Goal: Information Seeking & Learning: Learn about a topic

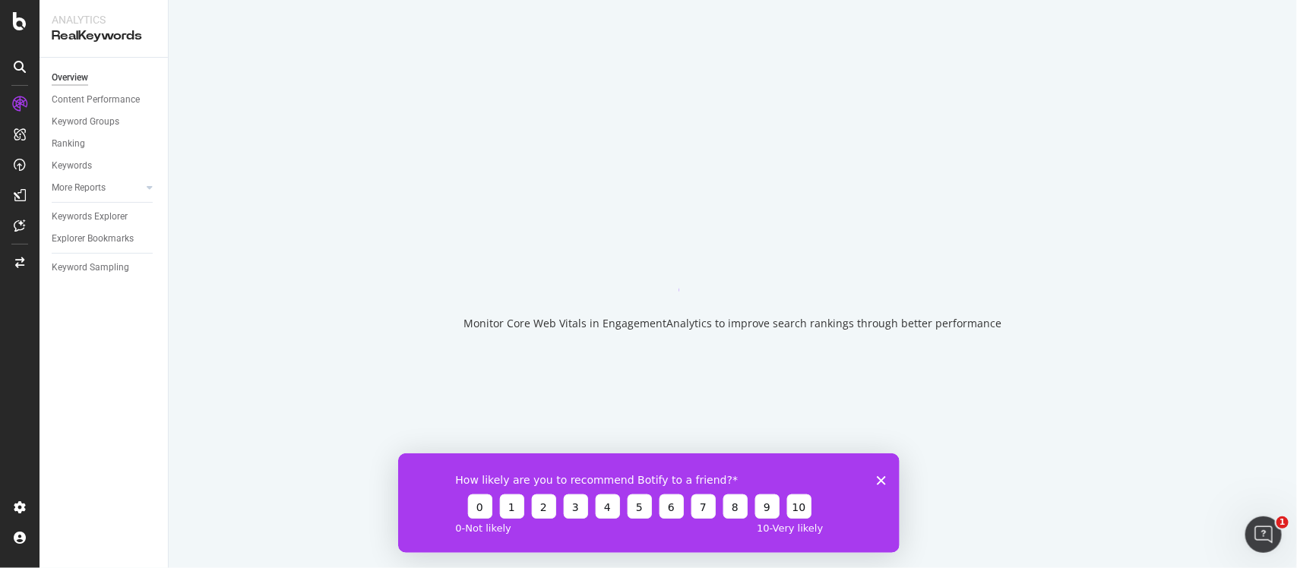
click at [874, 482] on div "How likely are you to recommend Botify to a friend? 0 1 2 3 4 5 6 7 8 9 10 0 - …" at bounding box center [647, 503] width 501 height 100
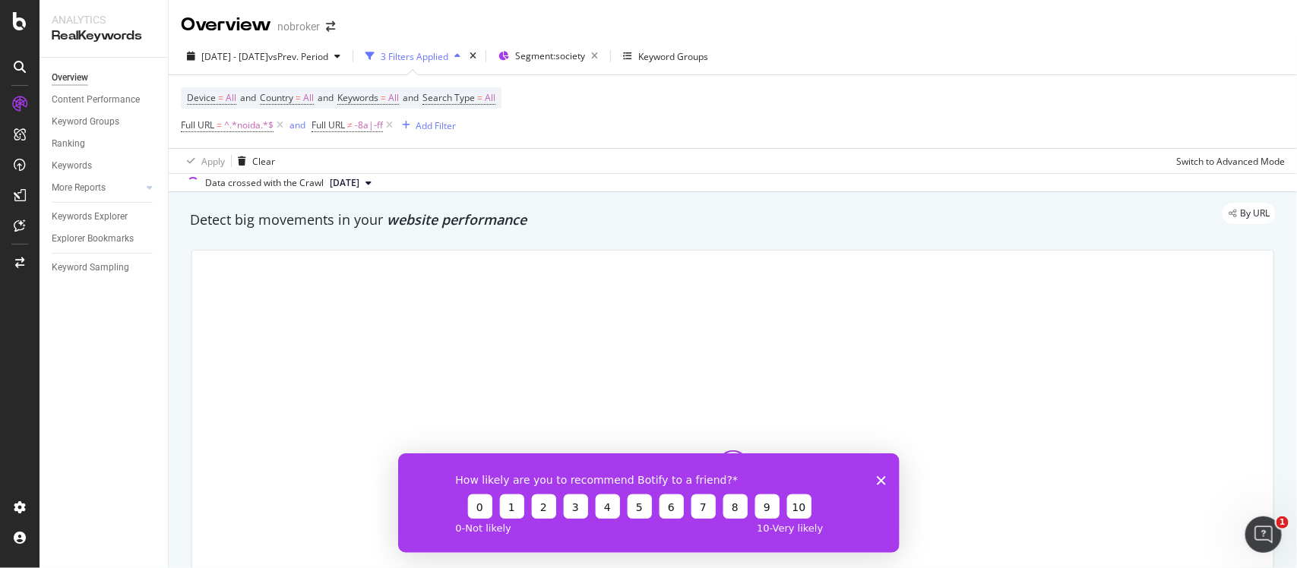
click at [884, 482] on icon "Close survey" at bounding box center [880, 480] width 9 height 9
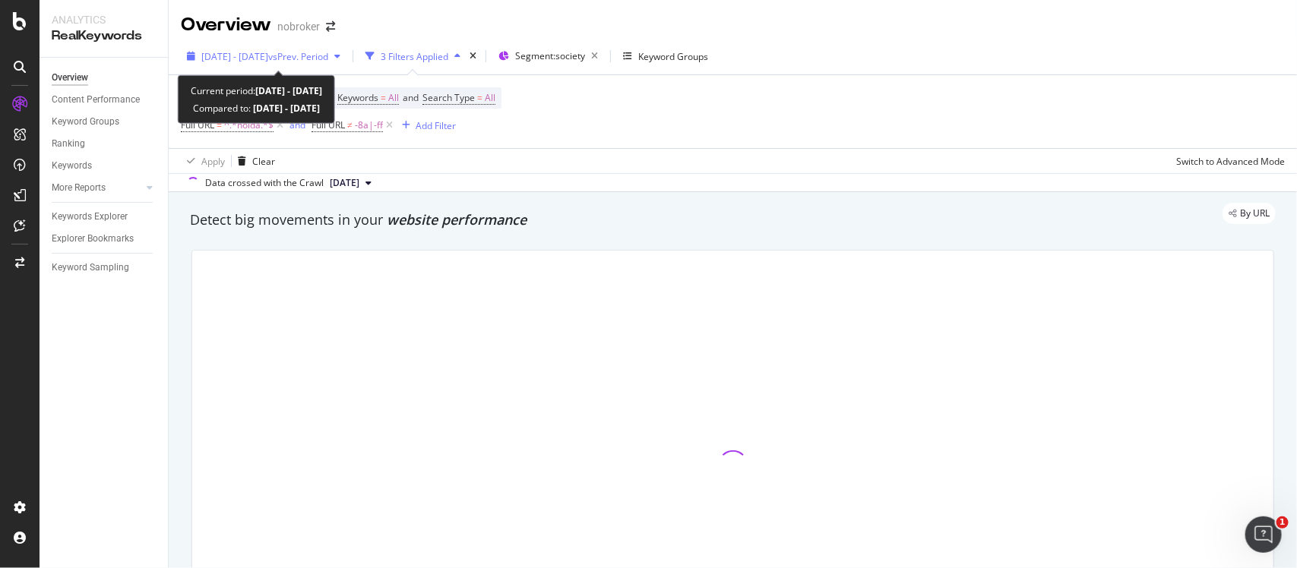
click at [314, 46] on div "[DATE] - [DATE] vs Prev. Period" at bounding box center [264, 56] width 166 height 23
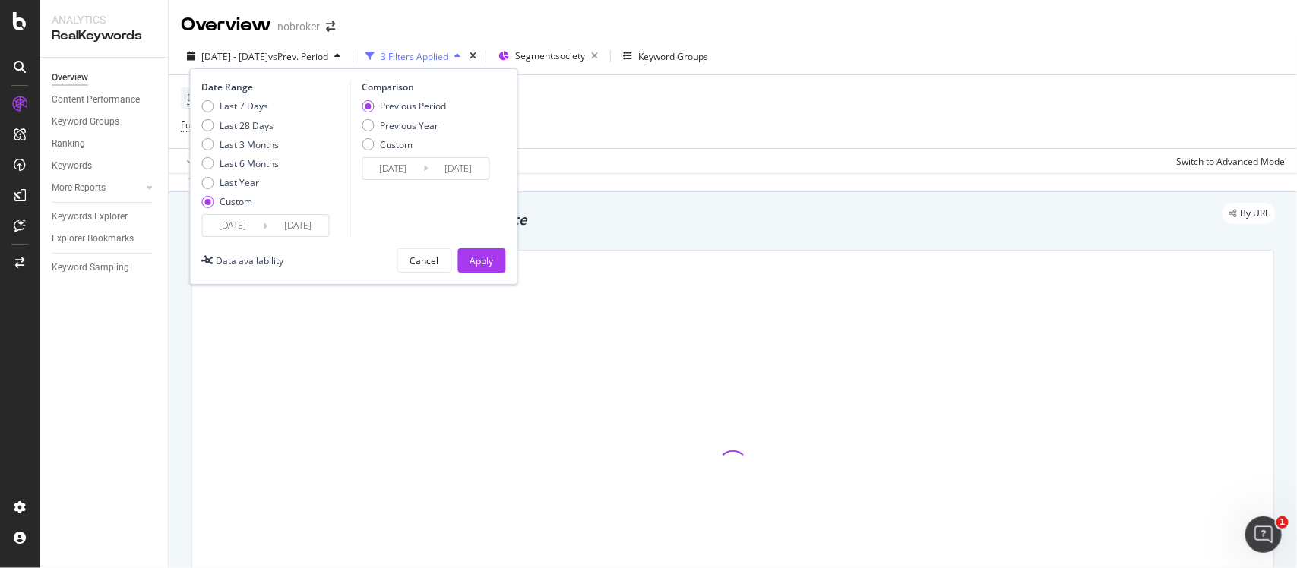
click at [252, 226] on input "[DATE]" at bounding box center [233, 225] width 61 height 21
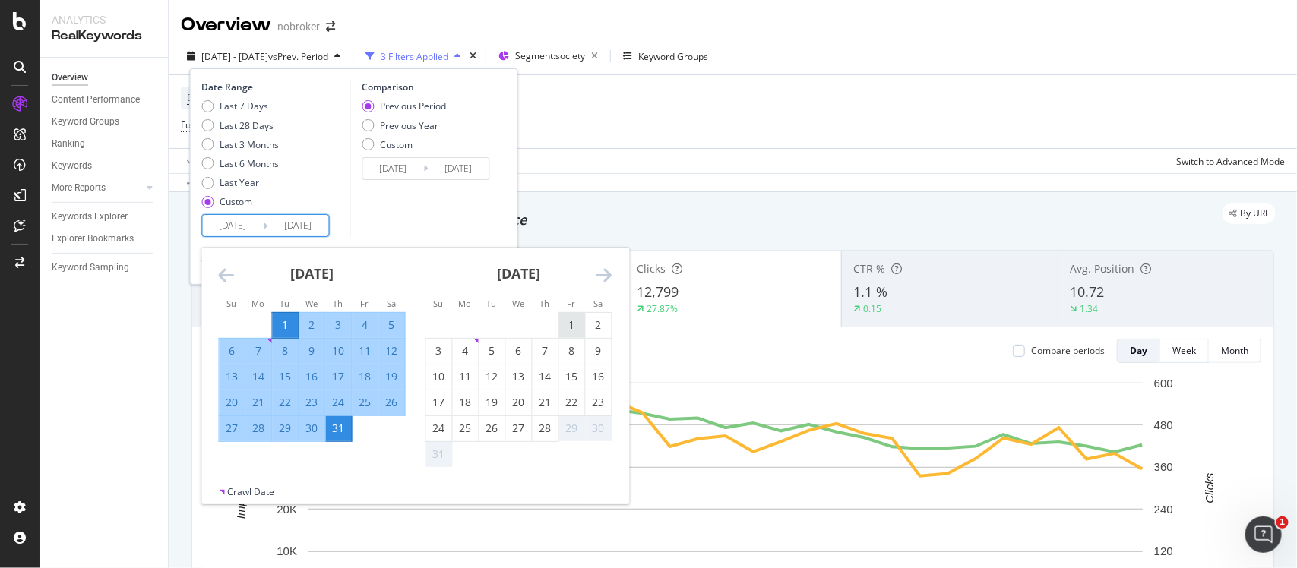
click at [574, 328] on div "1" at bounding box center [572, 325] width 26 height 15
type input "[DATE]"
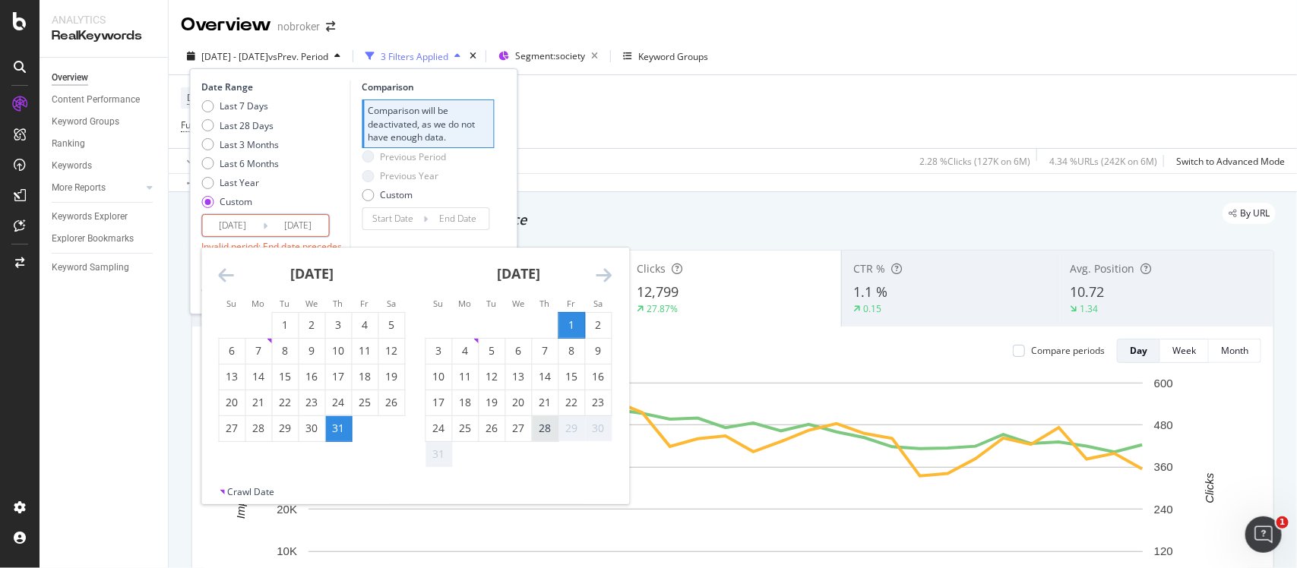
click at [548, 434] on div "28" at bounding box center [546, 428] width 26 height 15
type input "[DATE]"
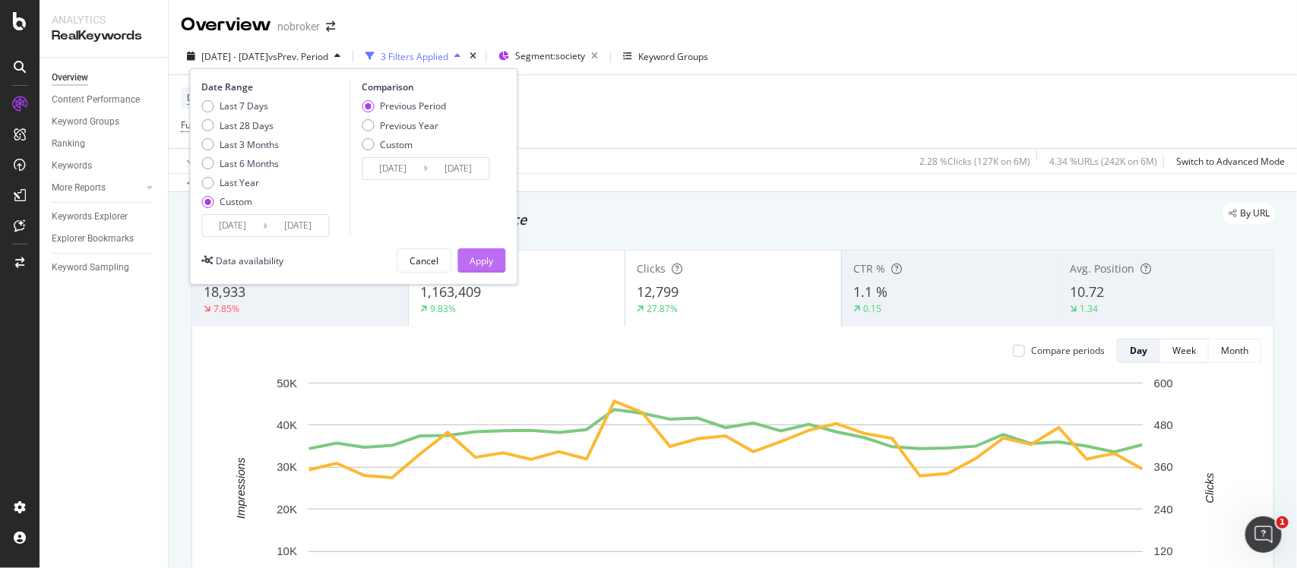
click at [484, 264] on div "Apply" at bounding box center [482, 260] width 24 height 13
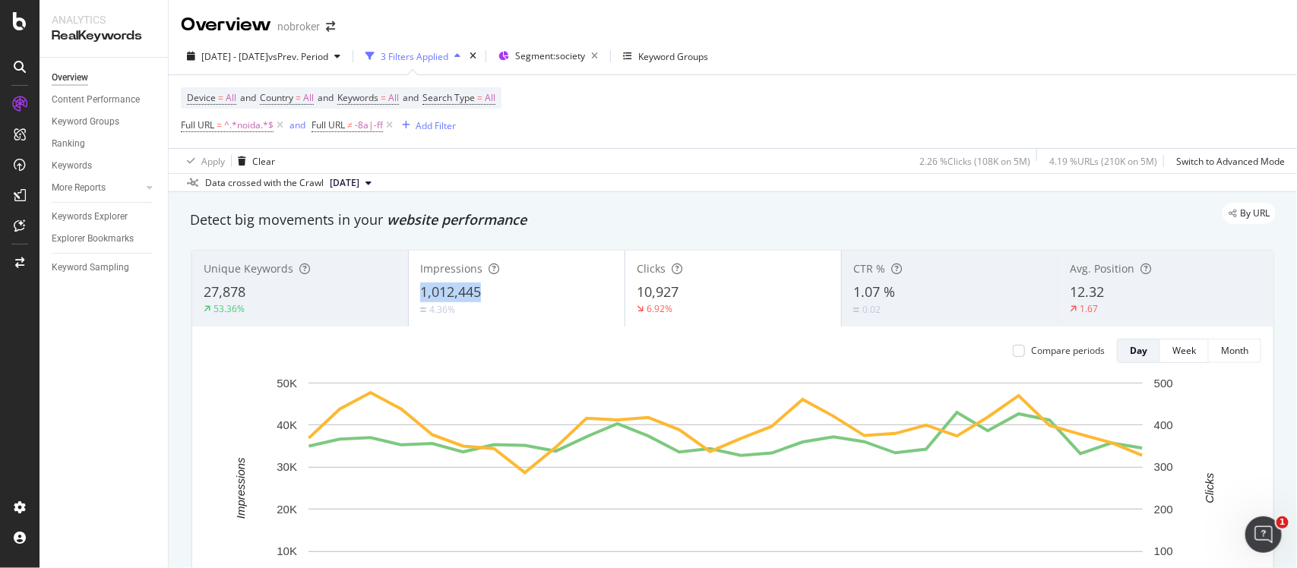
copy span "1,012,445"
drag, startPoint x: 411, startPoint y: 286, endPoint x: 498, endPoint y: 297, distance: 88.1
click at [498, 297] on div "Impressions 1,012,445 4.36%" at bounding box center [517, 288] width 216 height 68
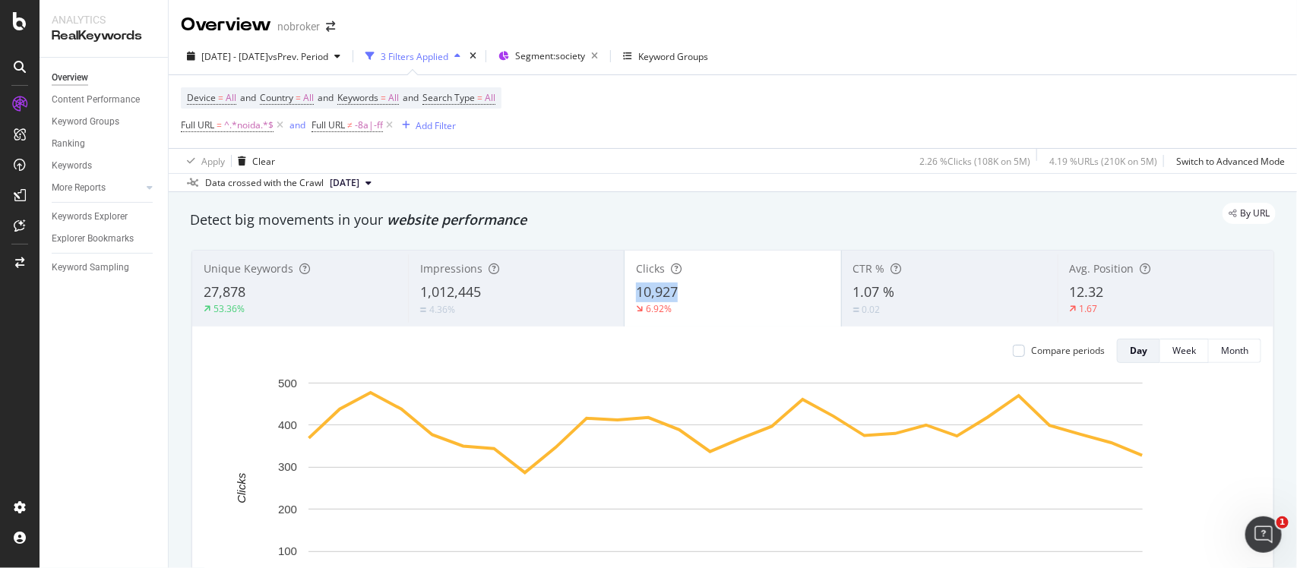
drag, startPoint x: 684, startPoint y: 274, endPoint x: 692, endPoint y: 290, distance: 17.7
click at [692, 290] on div "Clicks 10,927 6.92%" at bounding box center [732, 288] width 216 height 68
copy div "10,927"
click at [243, 120] on span "^.*noida.*$" at bounding box center [248, 125] width 49 height 21
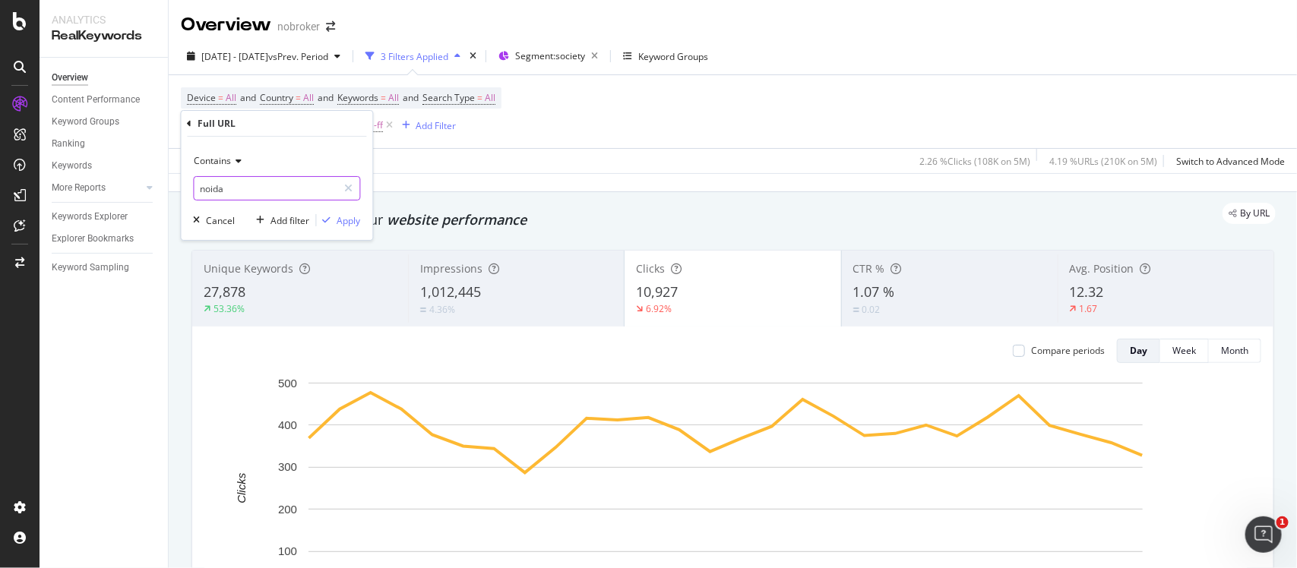
click at [273, 192] on input "noida" at bounding box center [266, 188] width 144 height 24
type input "[GEOGRAPHIC_DATA]"
click at [333, 216] on div "button" at bounding box center [327, 220] width 21 height 9
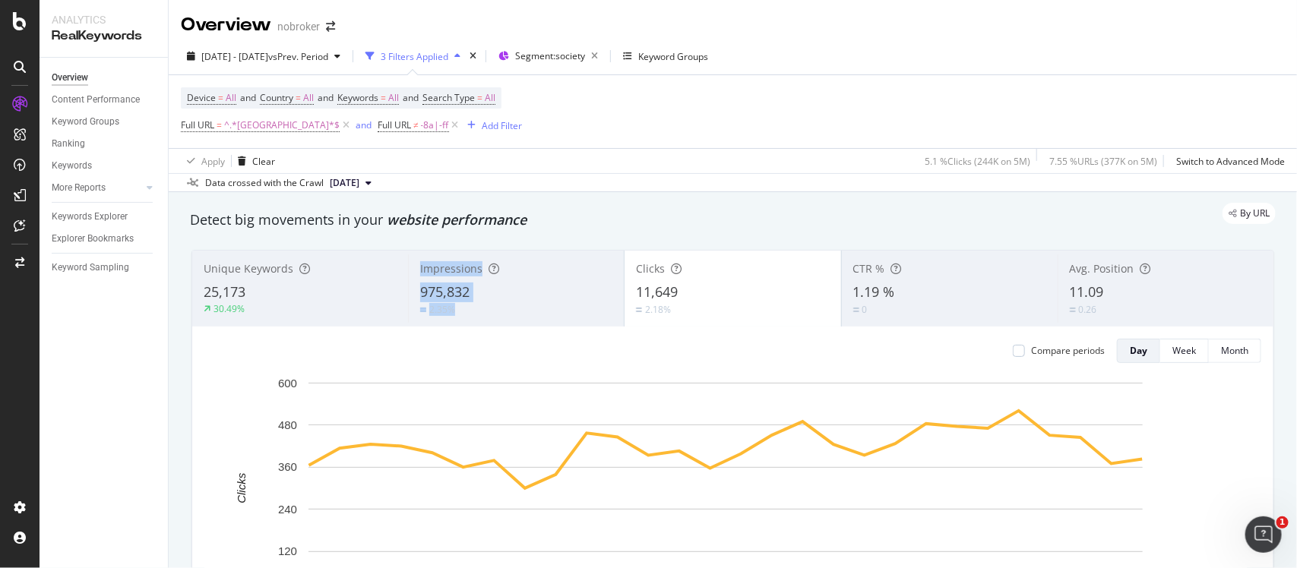
drag, startPoint x: 431, startPoint y: 283, endPoint x: 491, endPoint y: 302, distance: 63.2
click at [491, 302] on div "Impressions 975,832 2.35%" at bounding box center [516, 288] width 216 height 68
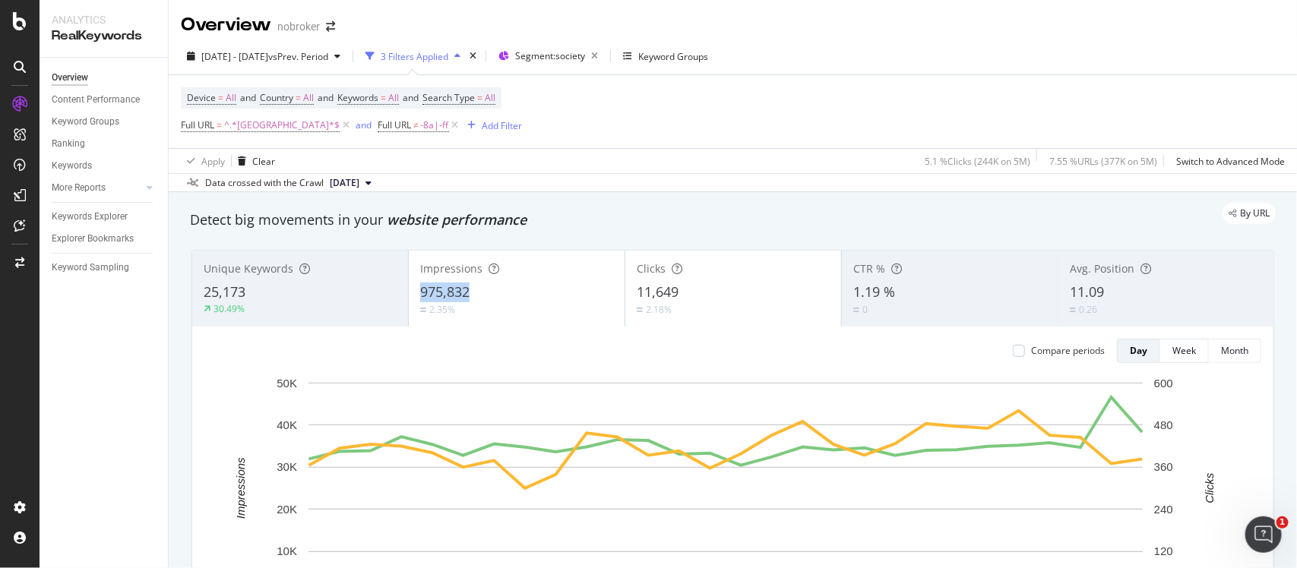
copy span "975,832"
drag, startPoint x: 479, startPoint y: 289, endPoint x: 400, endPoint y: 232, distance: 96.8
click at [400, 232] on div "Detect big movements in your website performance Unique Keywords 25,173 30.49% …" at bounding box center [732, 448] width 1101 height 491
drag, startPoint x: 709, startPoint y: 276, endPoint x: 720, endPoint y: 285, distance: 14.6
click at [720, 285] on div "Clicks 11,649 2.18%" at bounding box center [733, 288] width 216 height 68
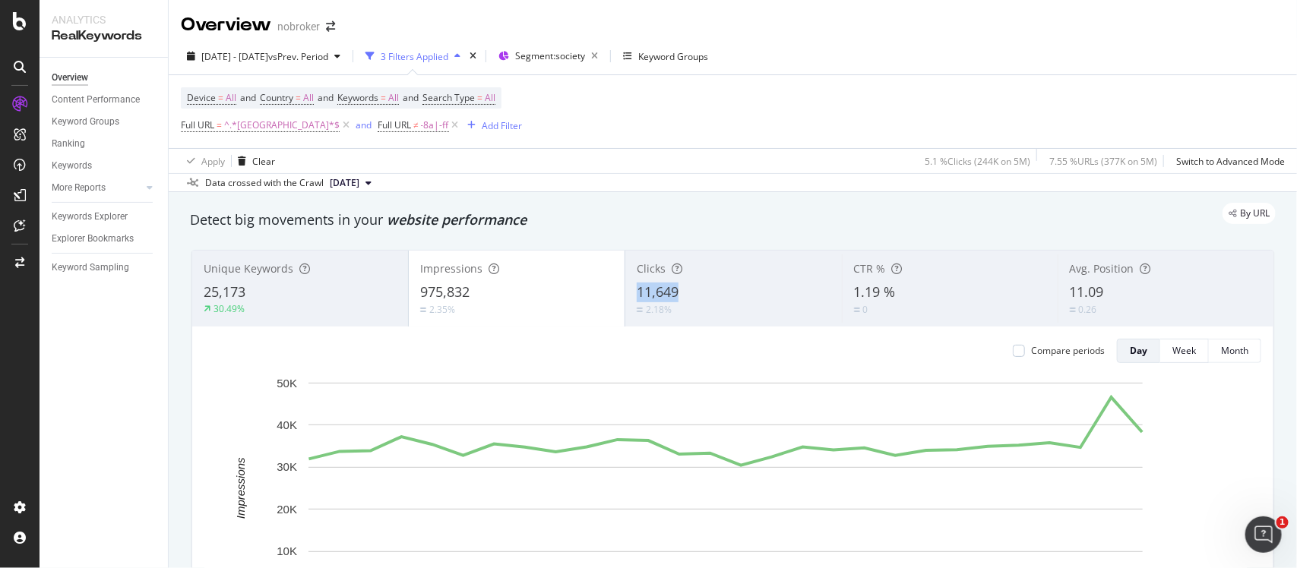
copy div "11,649"
drag, startPoint x: 690, startPoint y: 275, endPoint x: 718, endPoint y: 297, distance: 35.7
click at [718, 297] on div "Clicks 11,649 2.18%" at bounding box center [733, 288] width 216 height 68
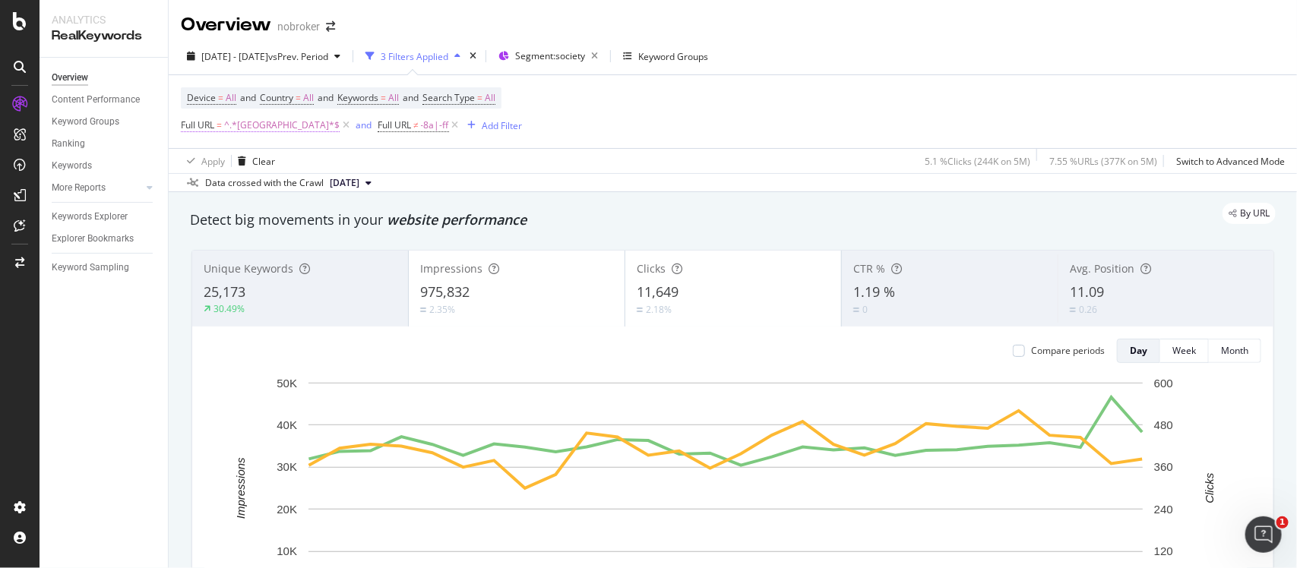
click at [245, 126] on span "^.*[GEOGRAPHIC_DATA]*$" at bounding box center [281, 125] width 115 height 21
click at [272, 187] on input "[GEOGRAPHIC_DATA]" at bounding box center [266, 188] width 144 height 24
paste input "[GEOGRAPHIC_DATA]"
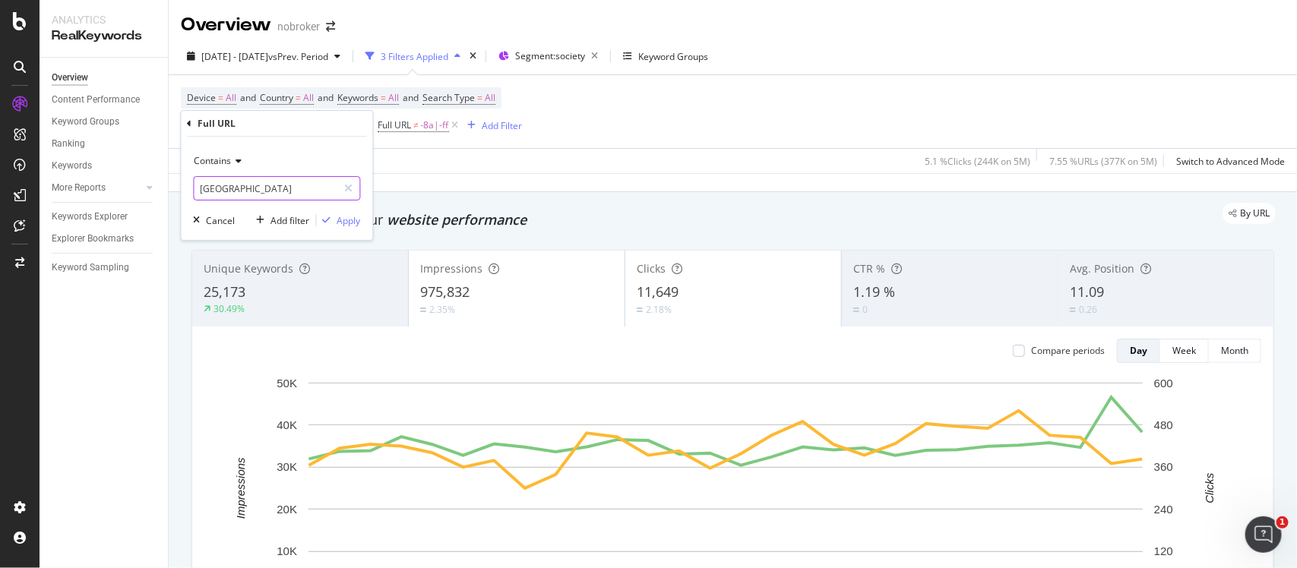
click at [204, 185] on input "[GEOGRAPHIC_DATA]" at bounding box center [266, 188] width 144 height 24
type input "faridabad"
click at [339, 217] on div "Apply" at bounding box center [349, 220] width 24 height 13
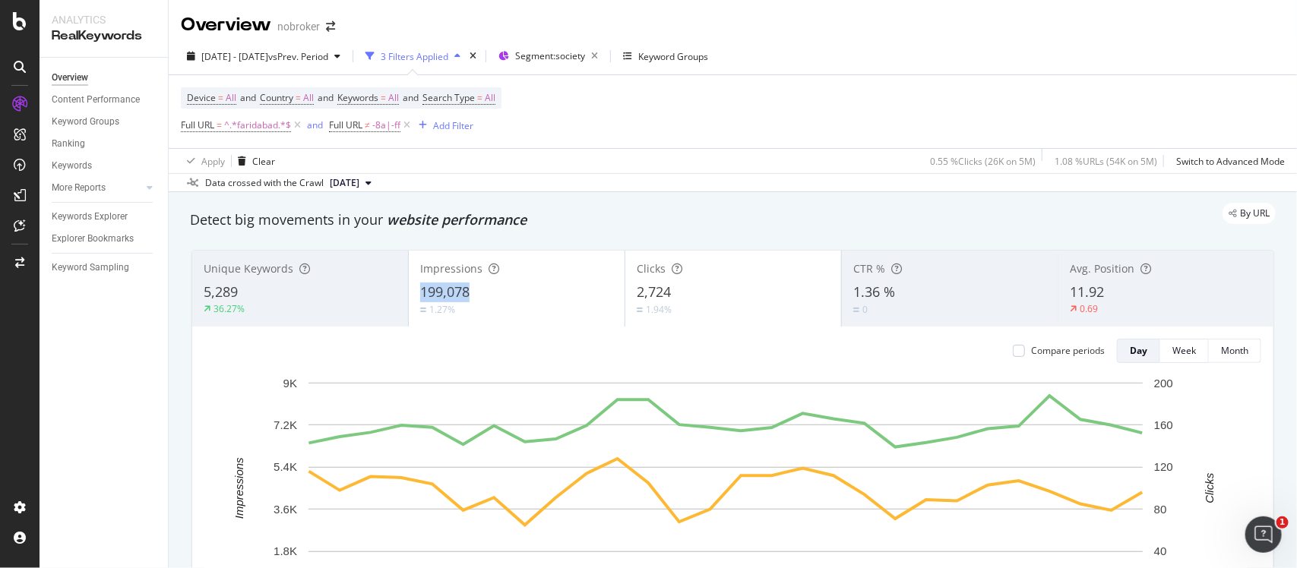
copy span "199,078"
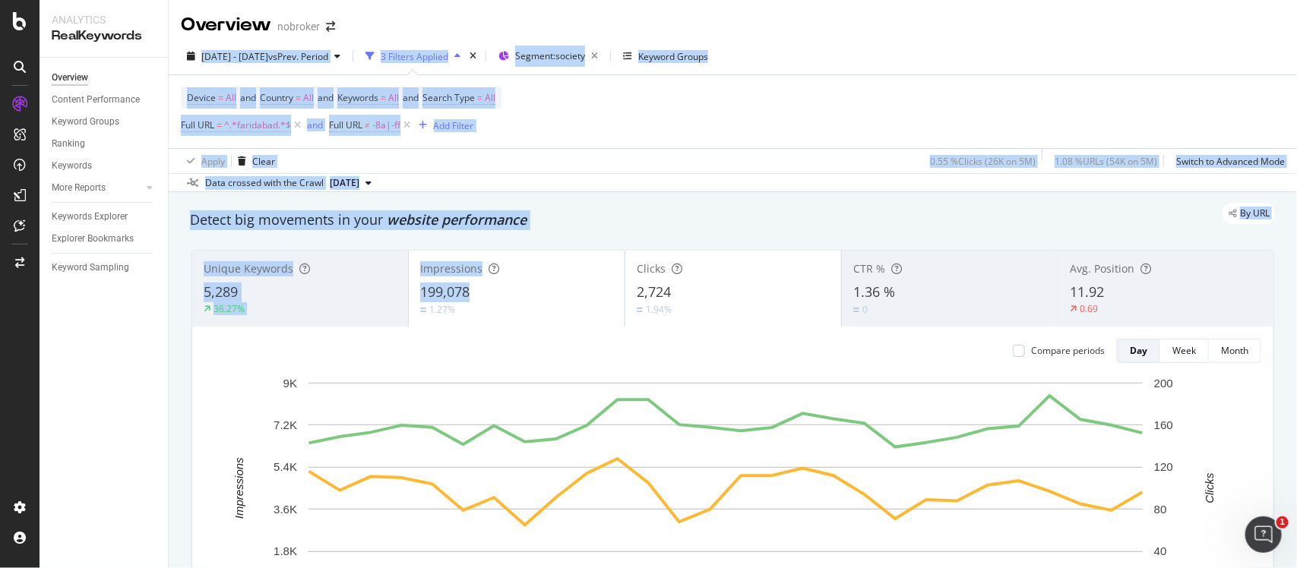
drag, startPoint x: 480, startPoint y: 280, endPoint x: 369, endPoint y: -115, distance: 410.3
click at [369, 0] on html "Analytics RealKeywords Overview Content Performance Keyword Groups Ranking Keyw…" at bounding box center [648, 284] width 1297 height 568
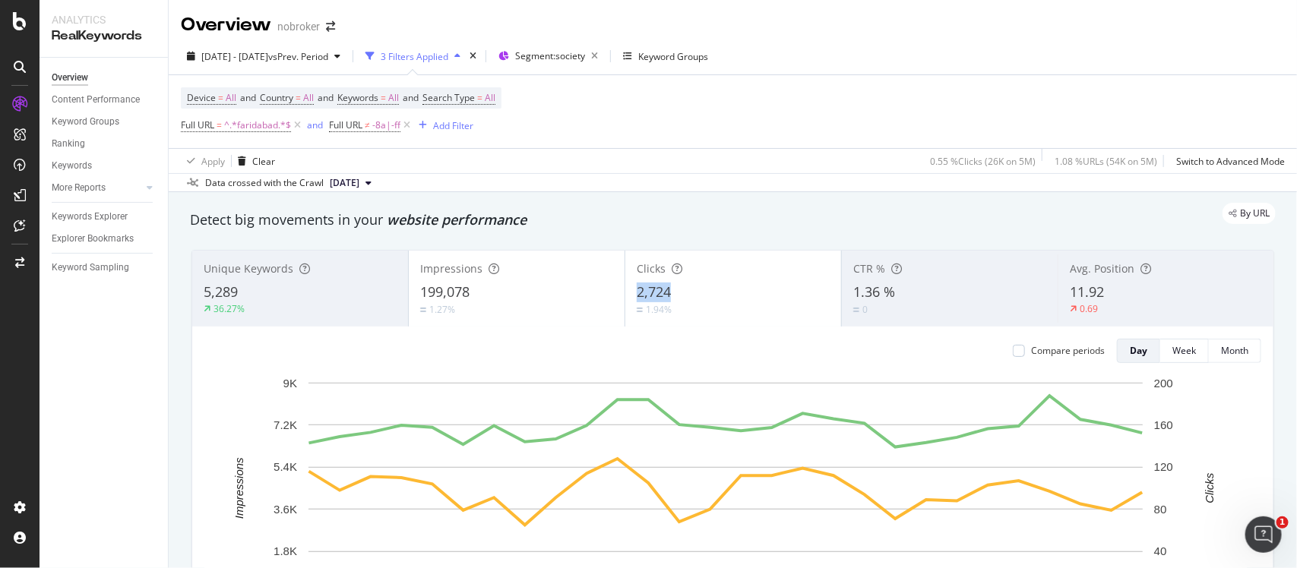
copy div "2,724"
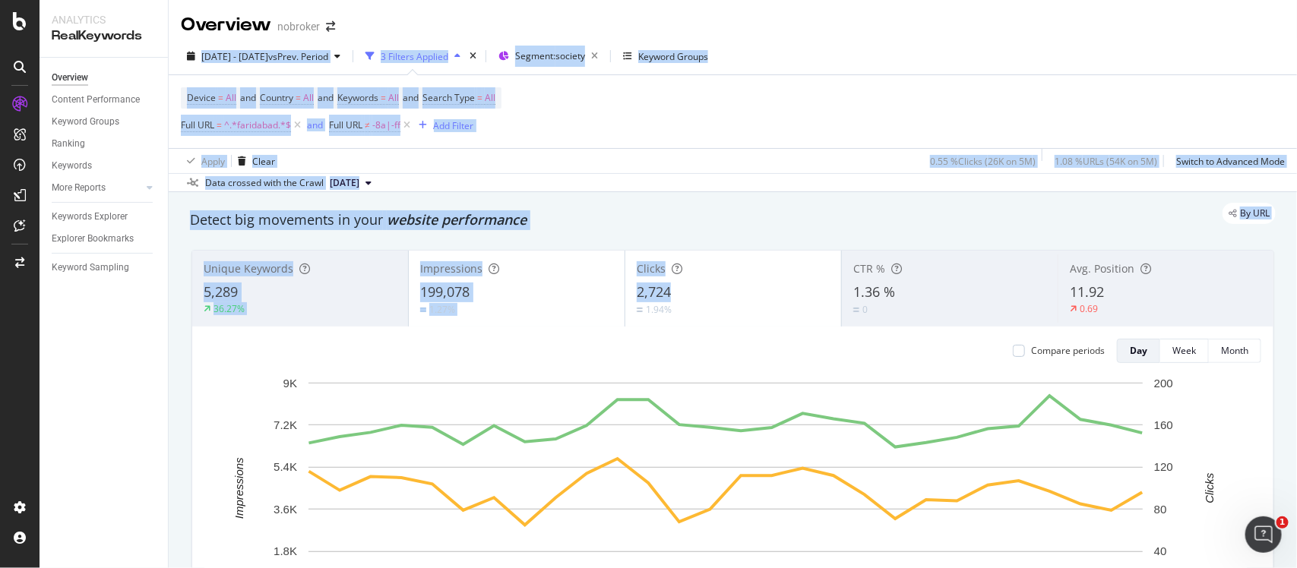
drag, startPoint x: 703, startPoint y: 285, endPoint x: 366, endPoint y: -106, distance: 516.1
click at [366, 0] on html "Analytics RealKeywords Overview Content Performance Keyword Groups Ranking Keyw…" at bounding box center [648, 284] width 1297 height 568
click at [243, 130] on span "^.*faridabad.*$" at bounding box center [257, 125] width 67 height 21
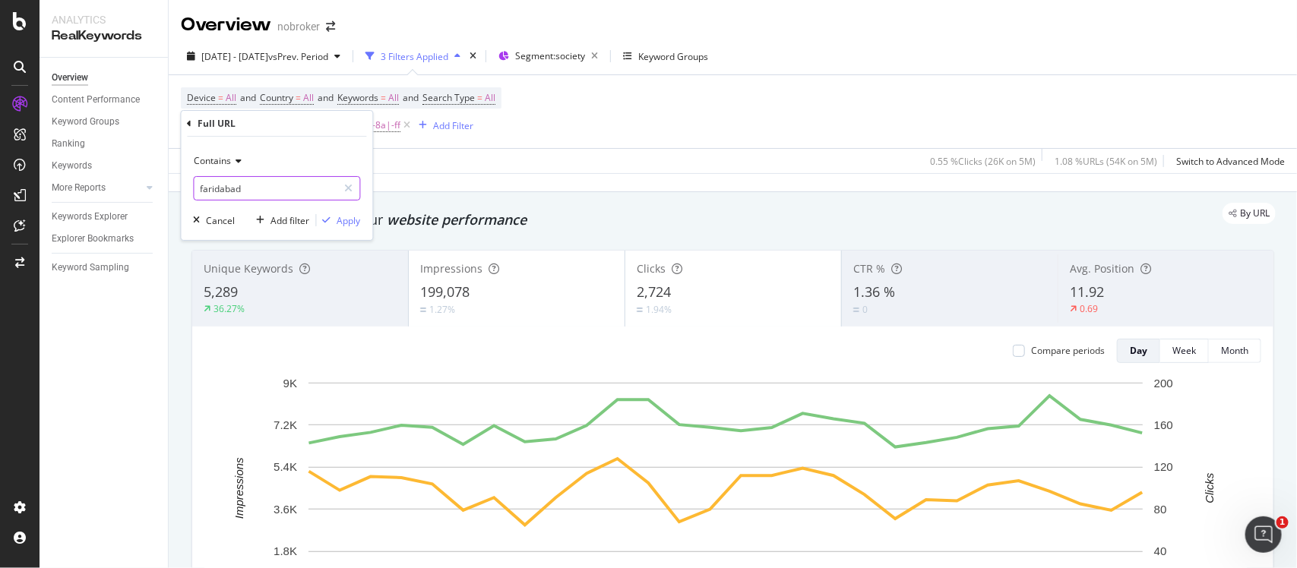
click at [258, 195] on input "faridabad" at bounding box center [266, 188] width 144 height 24
paste input "ghazi"
type input "[GEOGRAPHIC_DATA]"
click at [346, 230] on div "Contains ghaziabad Cancel Add filter Apply" at bounding box center [277, 188] width 191 height 103
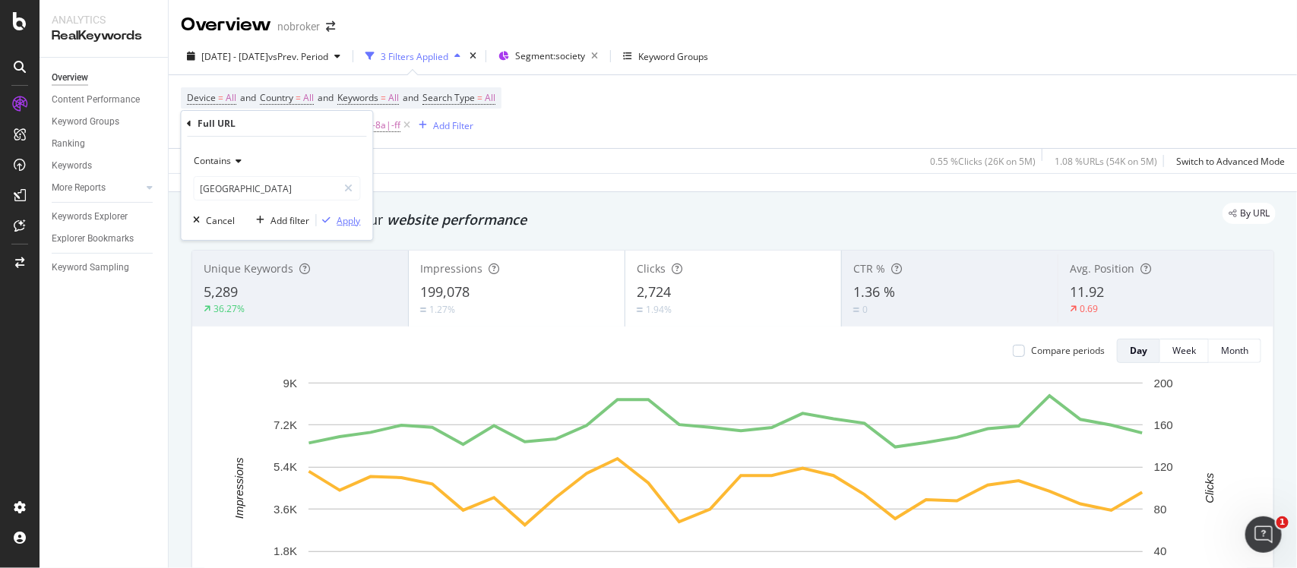
click at [343, 220] on div "Apply" at bounding box center [349, 220] width 24 height 13
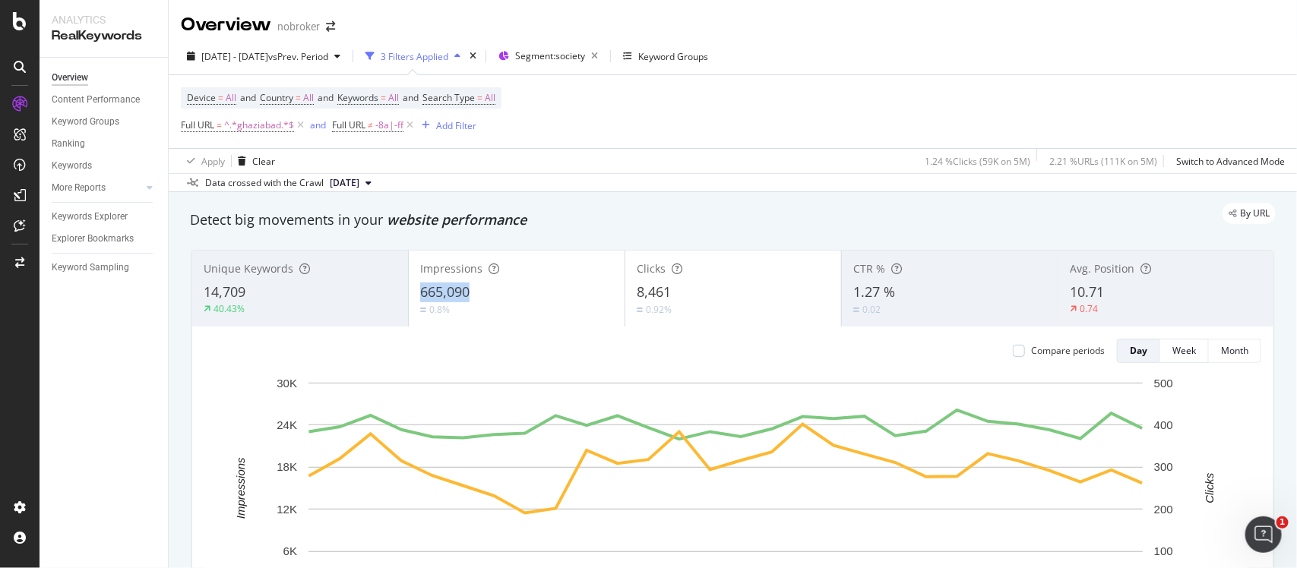
copy span "665,090"
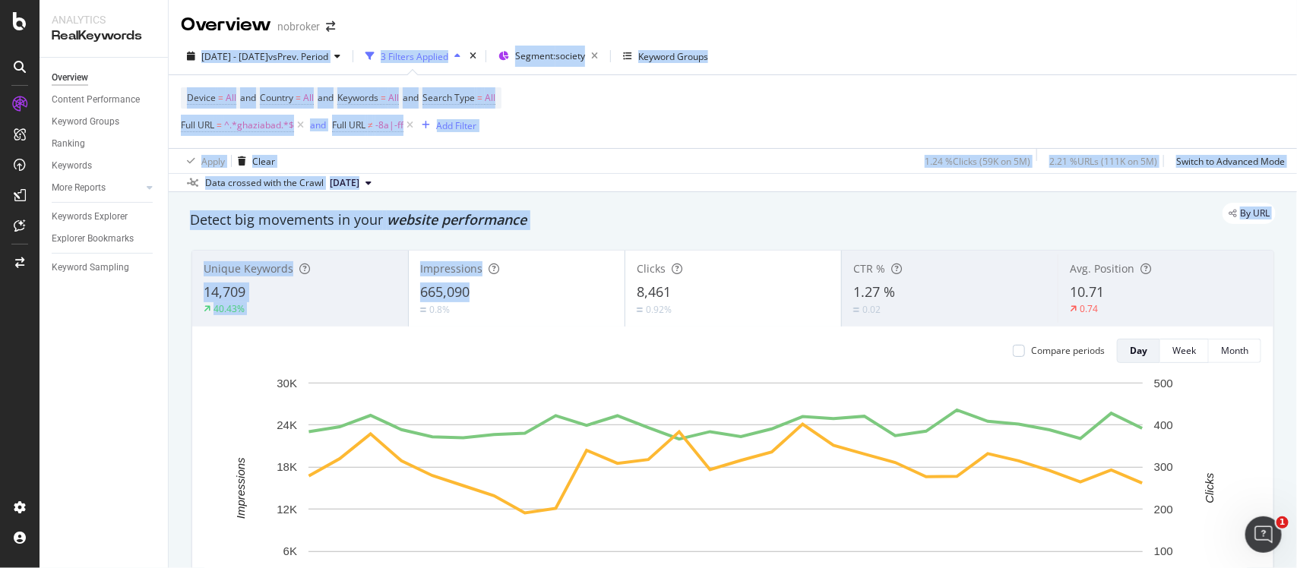
drag, startPoint x: 480, startPoint y: 286, endPoint x: 401, endPoint y: -109, distance: 402.9
click at [401, 0] on html "Analytics RealKeywords Overview Content Performance Keyword Groups Ranking Keyw…" at bounding box center [648, 284] width 1297 height 568
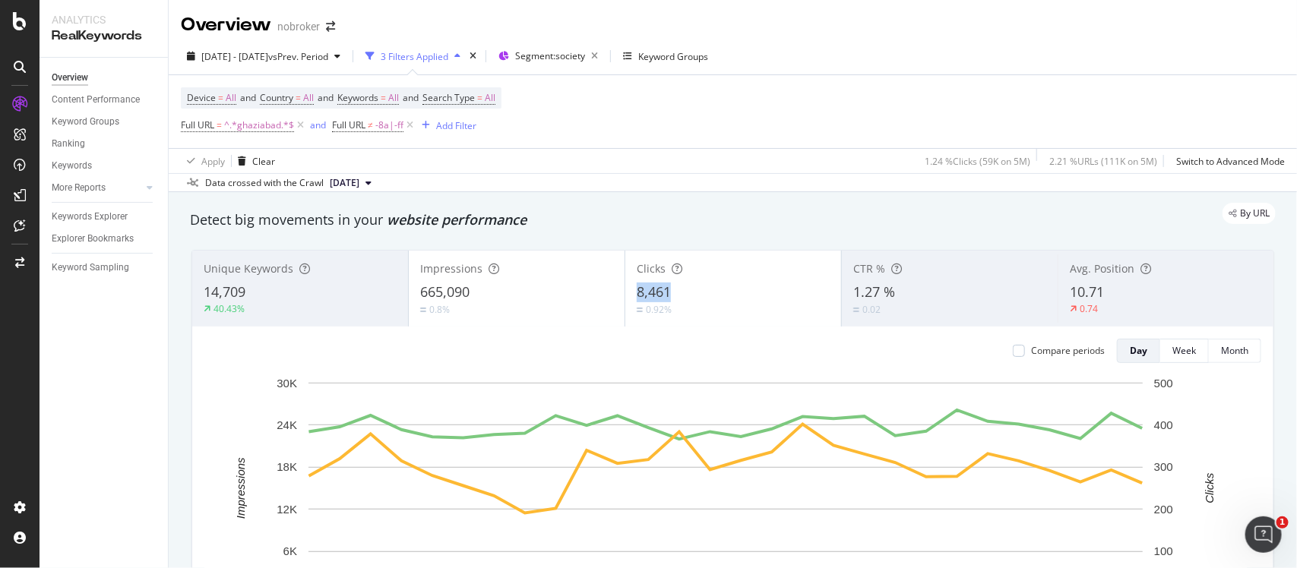
copy span "8,461"
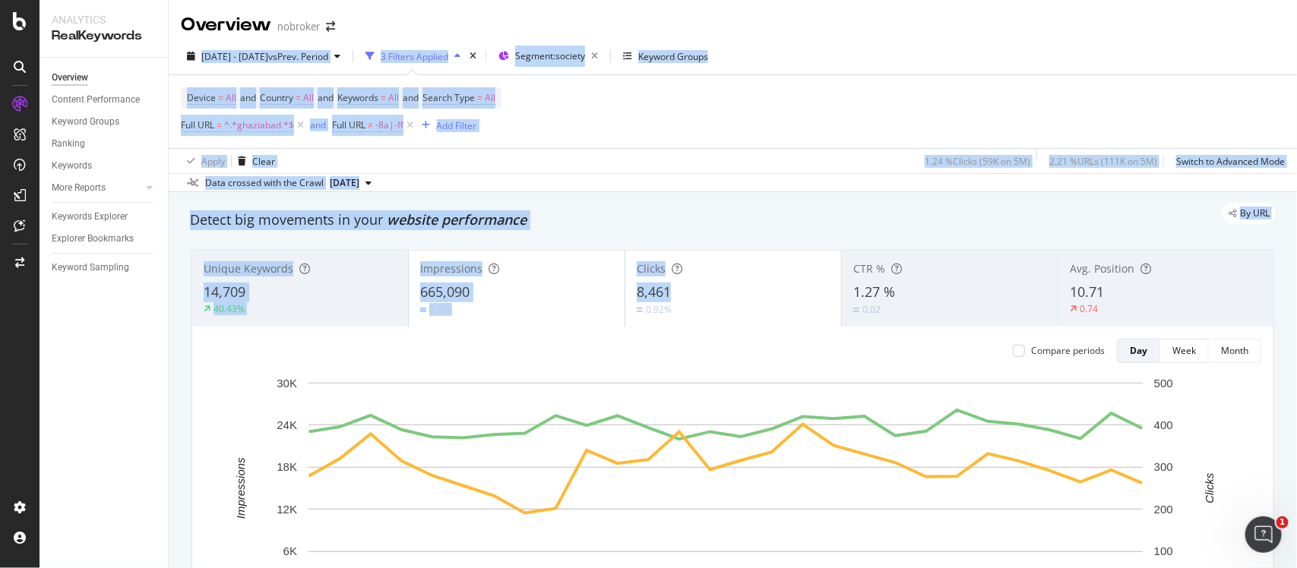
drag, startPoint x: 689, startPoint y: 283, endPoint x: 404, endPoint y: -104, distance: 480.9
click at [404, 0] on html "Analytics RealKeywords Overview Content Performance Keyword Groups Ranking Keyw…" at bounding box center [648, 284] width 1297 height 568
click at [640, 184] on div "Data crossed with the Crawl [DATE]" at bounding box center [733, 182] width 1128 height 18
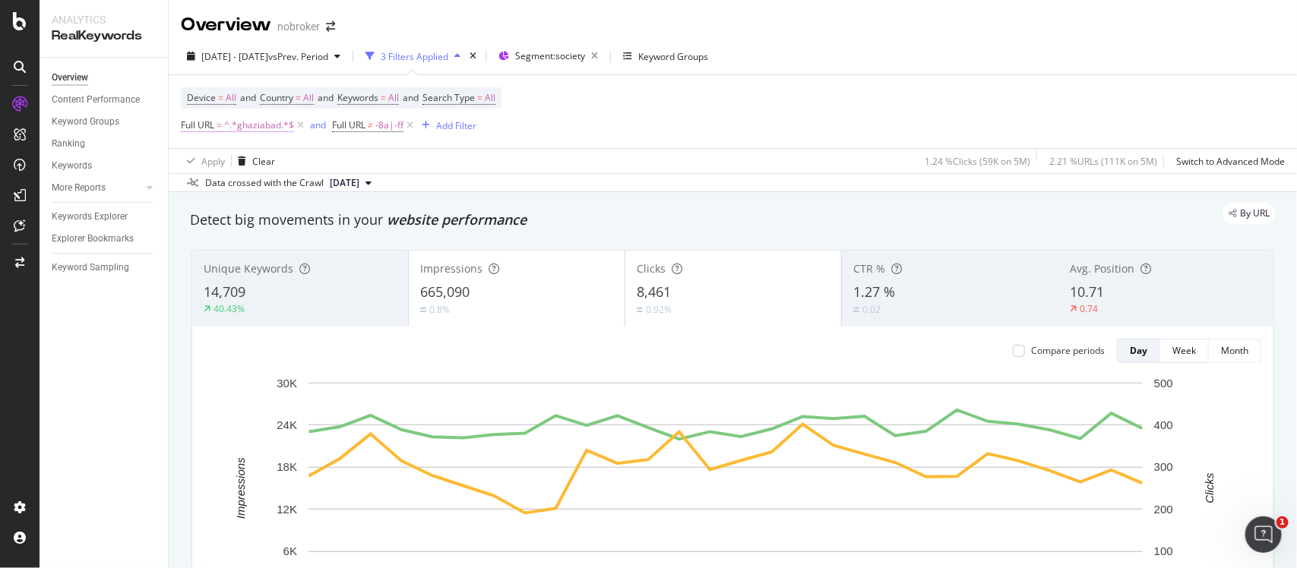
click at [249, 128] on span "^.*ghaziabad.*$" at bounding box center [259, 125] width 70 height 21
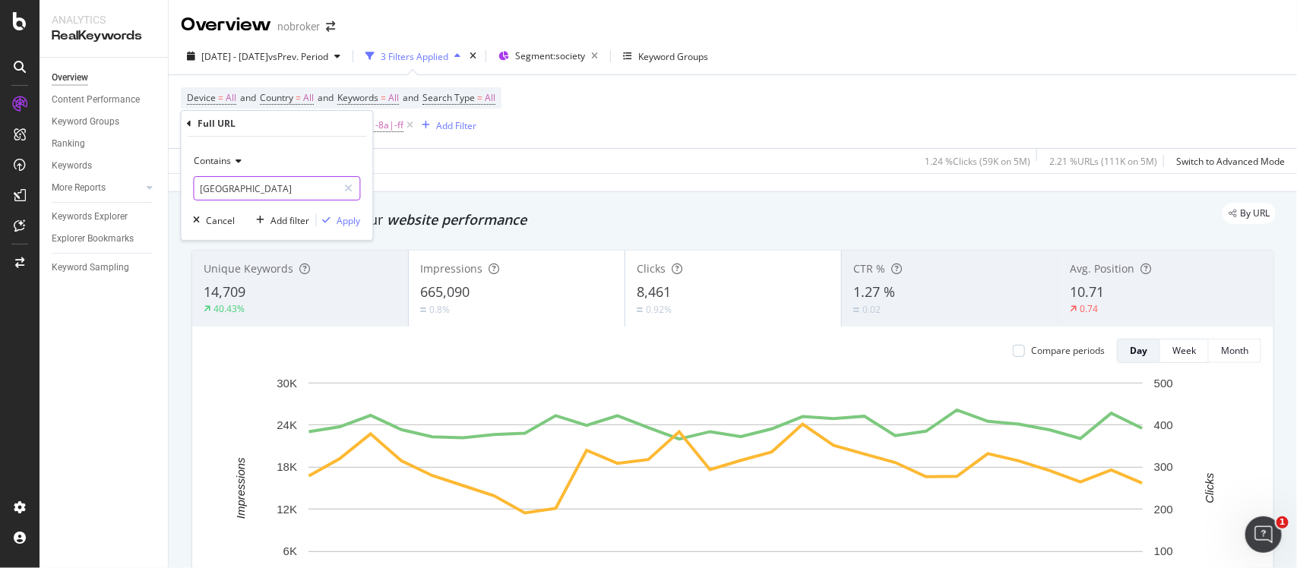
click at [257, 188] on input "[GEOGRAPHIC_DATA]" at bounding box center [266, 188] width 144 height 24
paste input "Gurgaon"
click at [204, 186] on input "Gurgaon" at bounding box center [266, 188] width 144 height 24
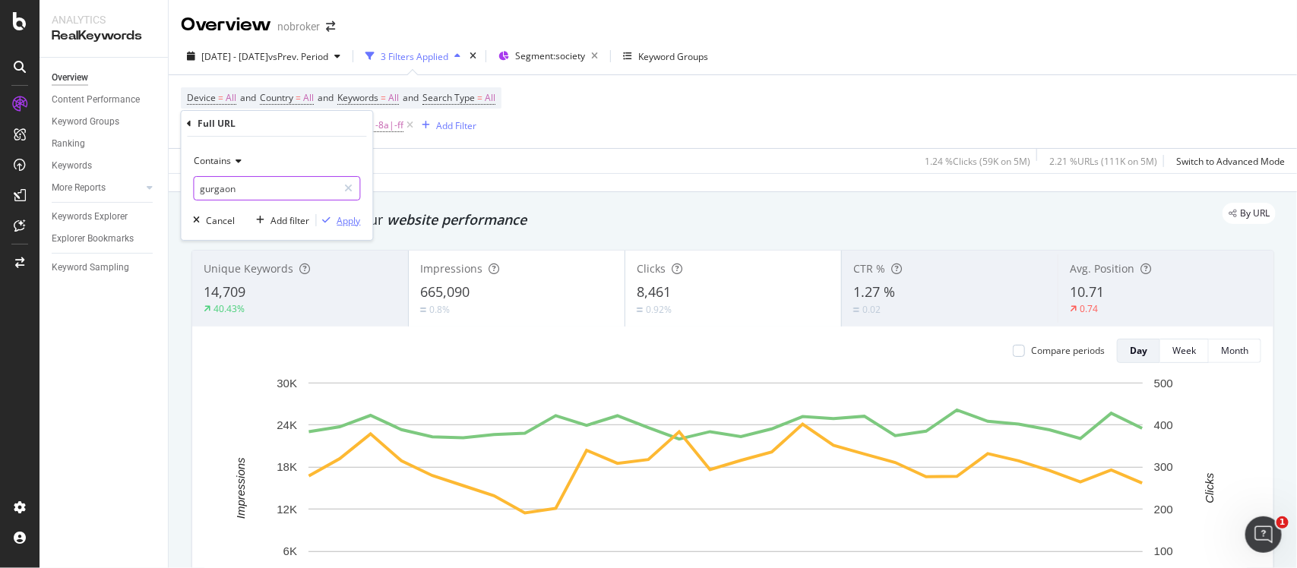
type input "gurgaon"
click at [337, 222] on div "Apply" at bounding box center [349, 220] width 24 height 13
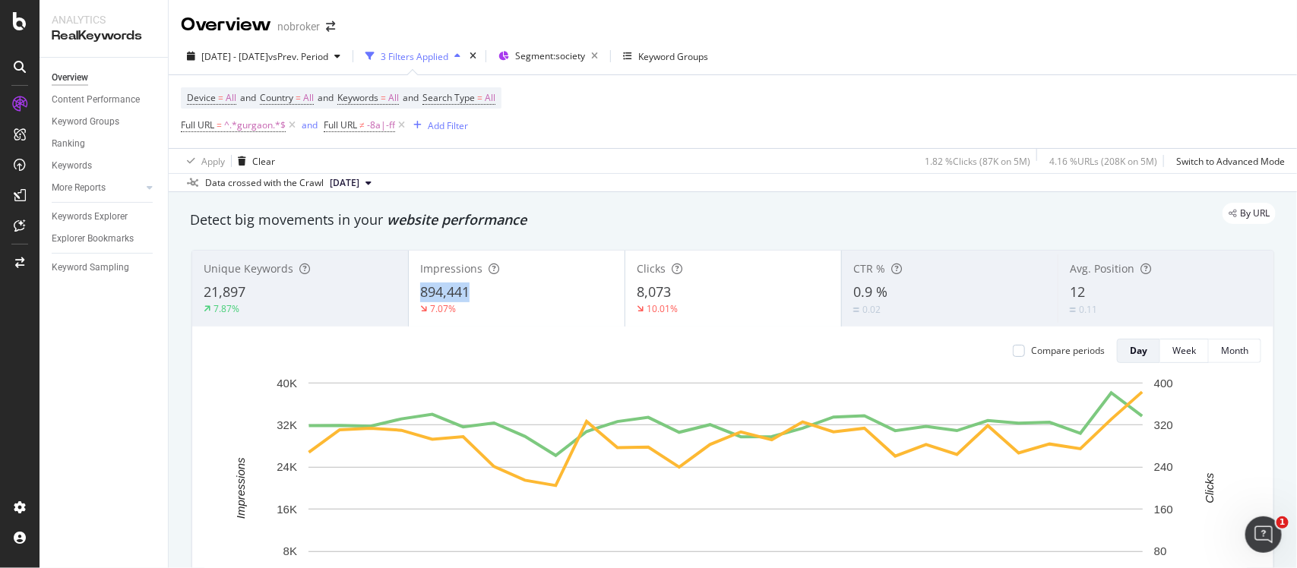
copy span "894,441"
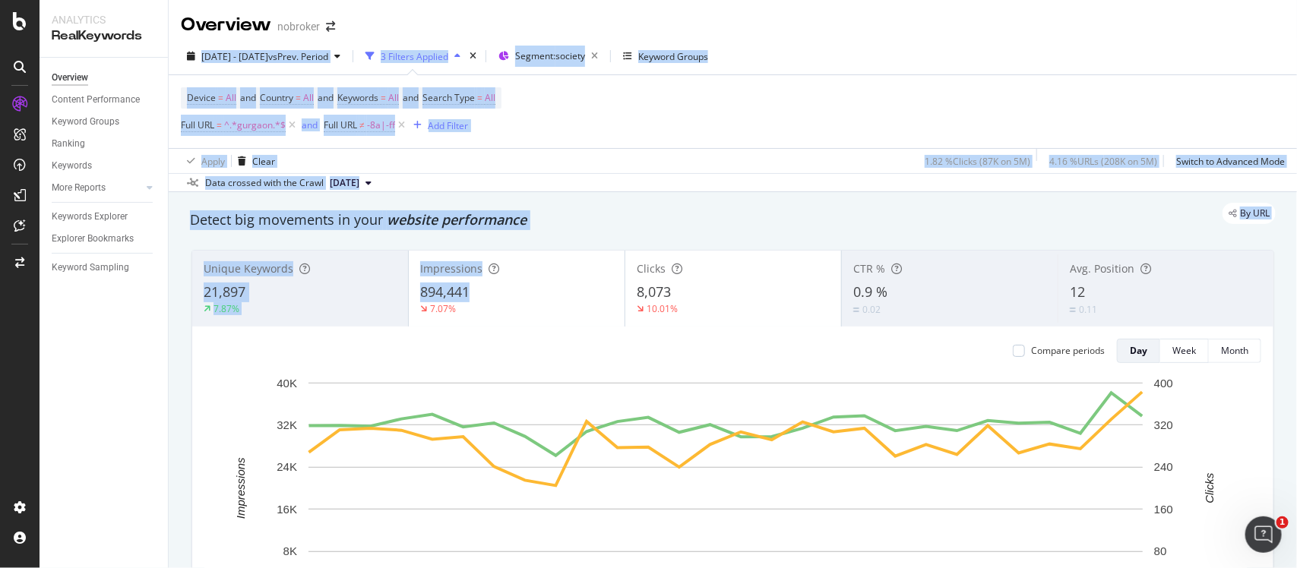
drag, startPoint x: 499, startPoint y: 282, endPoint x: 404, endPoint y: -75, distance: 369.5
click at [404, 0] on html "Analytics RealKeywords Overview Content Performance Keyword Groups Ranking Keyw…" at bounding box center [648, 284] width 1297 height 568
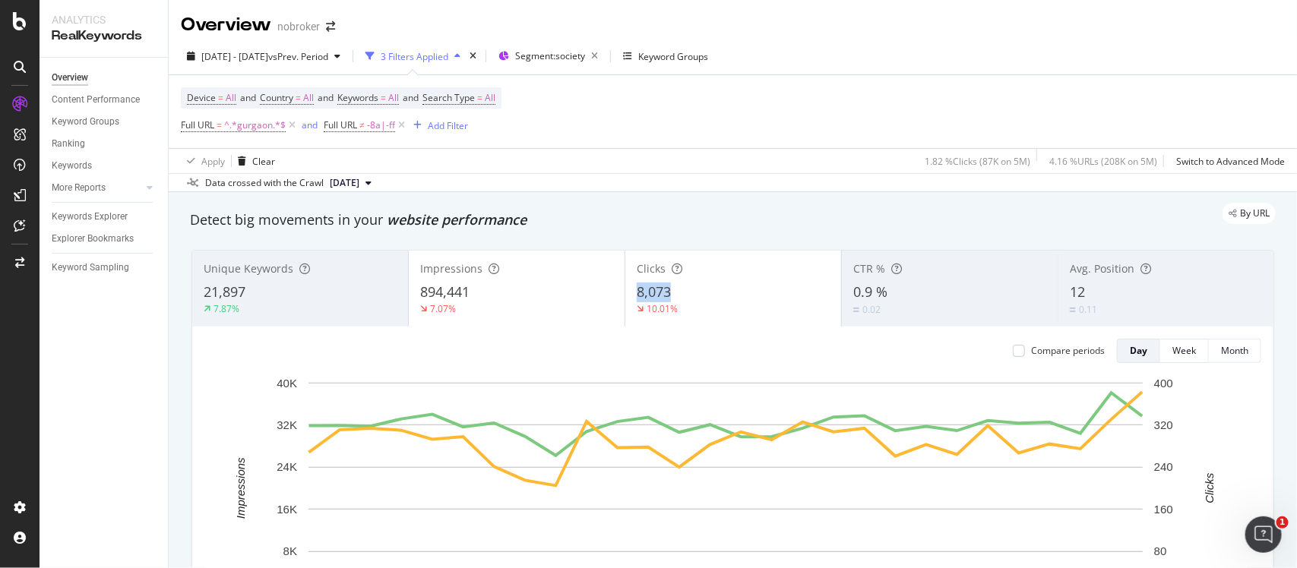
copy span "8,073"
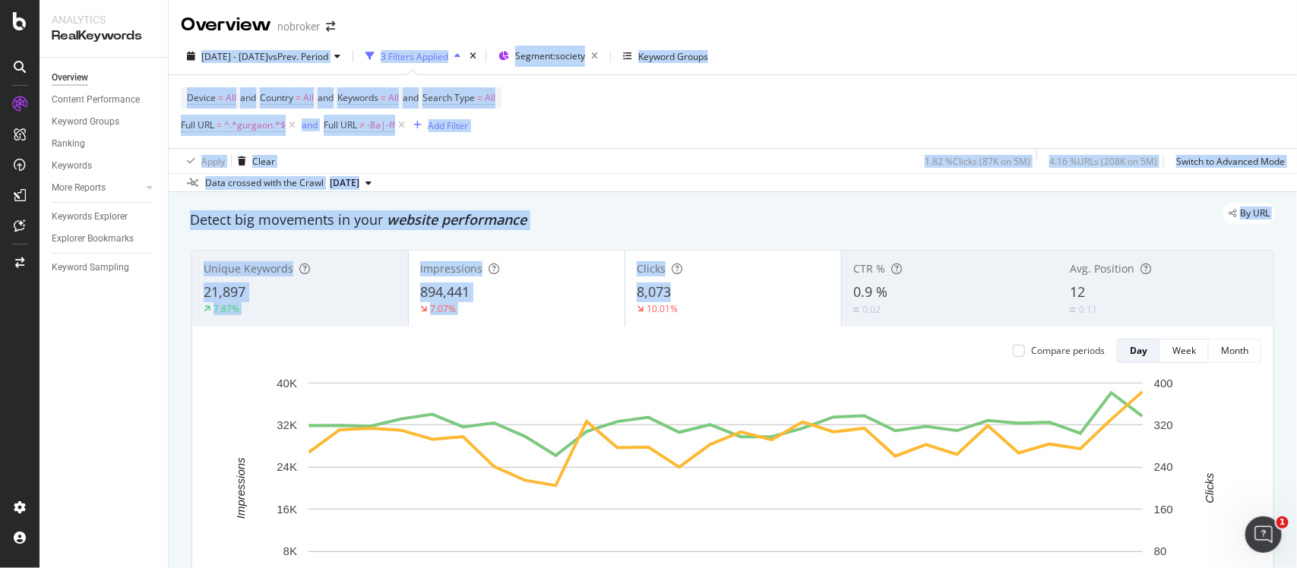
drag, startPoint x: 688, startPoint y: 282, endPoint x: 391, endPoint y: -101, distance: 484.1
click at [391, 0] on html "Analytics RealKeywords Overview Content Performance Keyword Groups Ranking Keyw…" at bounding box center [648, 284] width 1297 height 568
click at [652, 184] on div "Data crossed with the Crawl [DATE]" at bounding box center [733, 182] width 1128 height 18
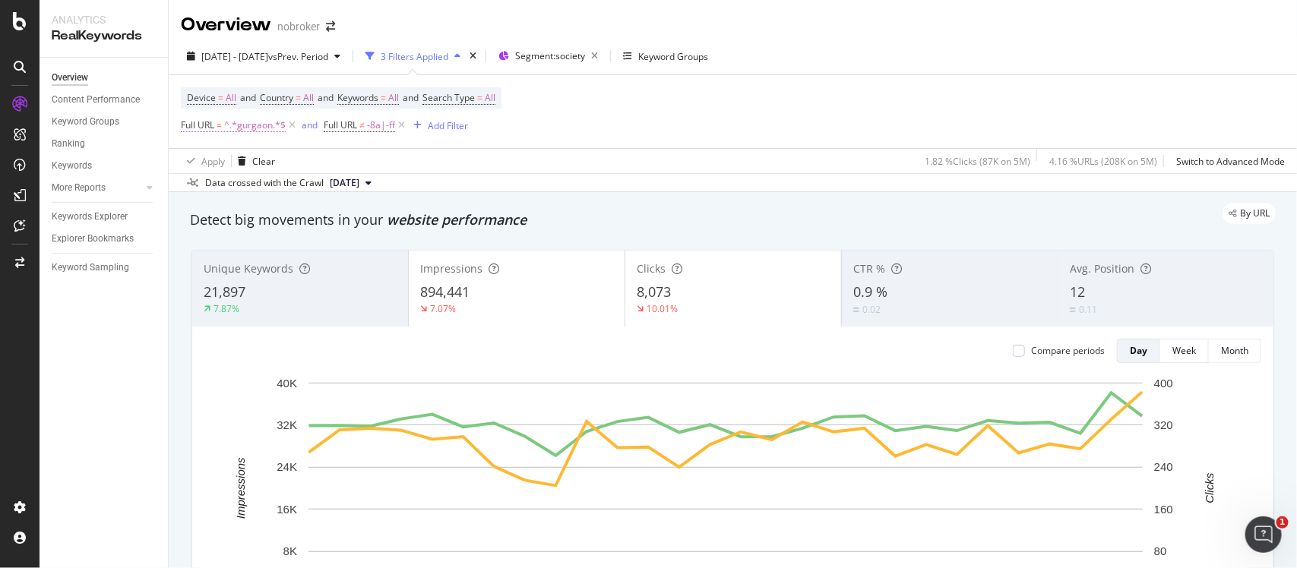
click at [252, 134] on span "^.*gurgaon.*$" at bounding box center [255, 125] width 62 height 21
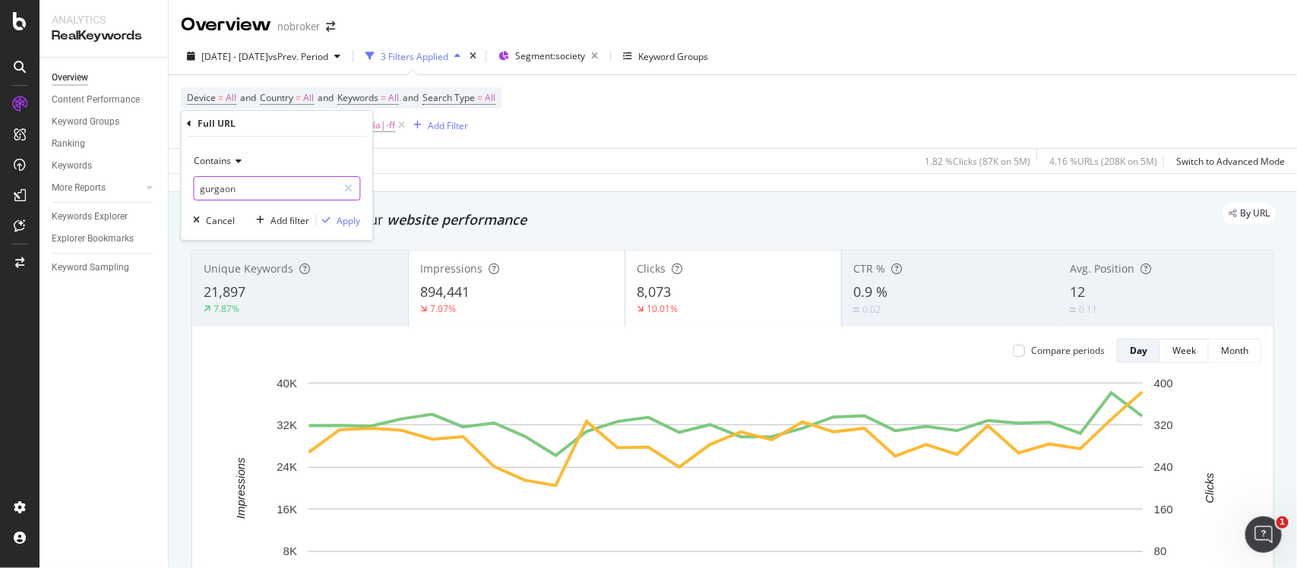
click at [251, 188] on input "gurgaon" at bounding box center [266, 188] width 144 height 24
paste input "[GEOGRAPHIC_DATA]"
click at [203, 187] on input "[GEOGRAPHIC_DATA]" at bounding box center [266, 188] width 144 height 24
type input "[GEOGRAPHIC_DATA]"
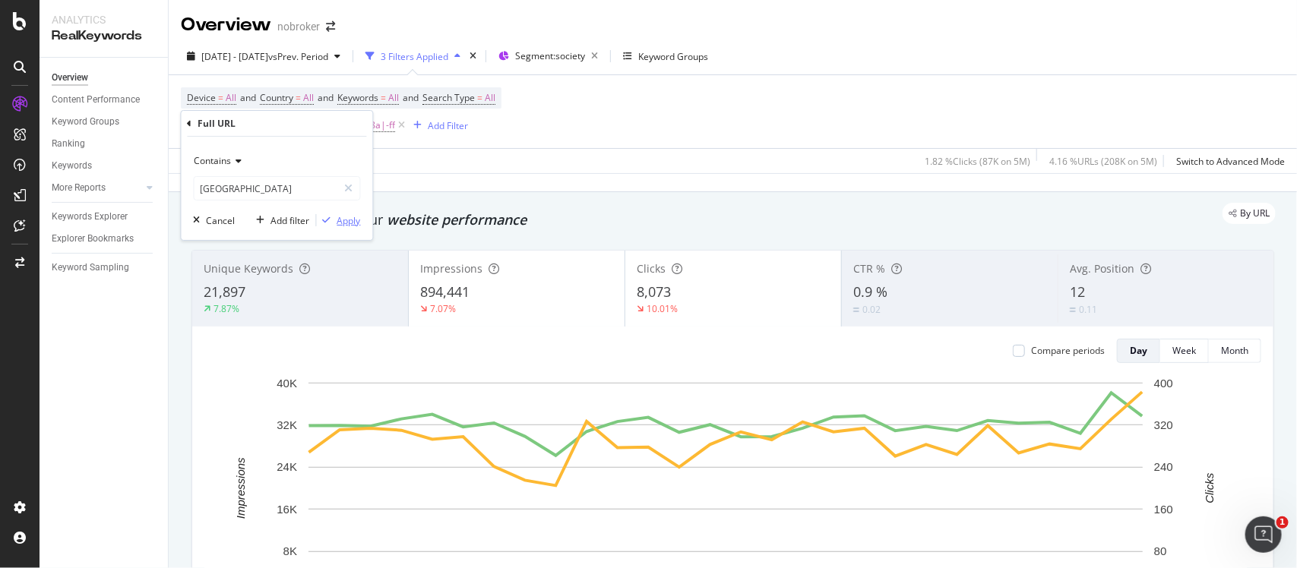
click at [351, 218] on div "Apply" at bounding box center [349, 220] width 24 height 13
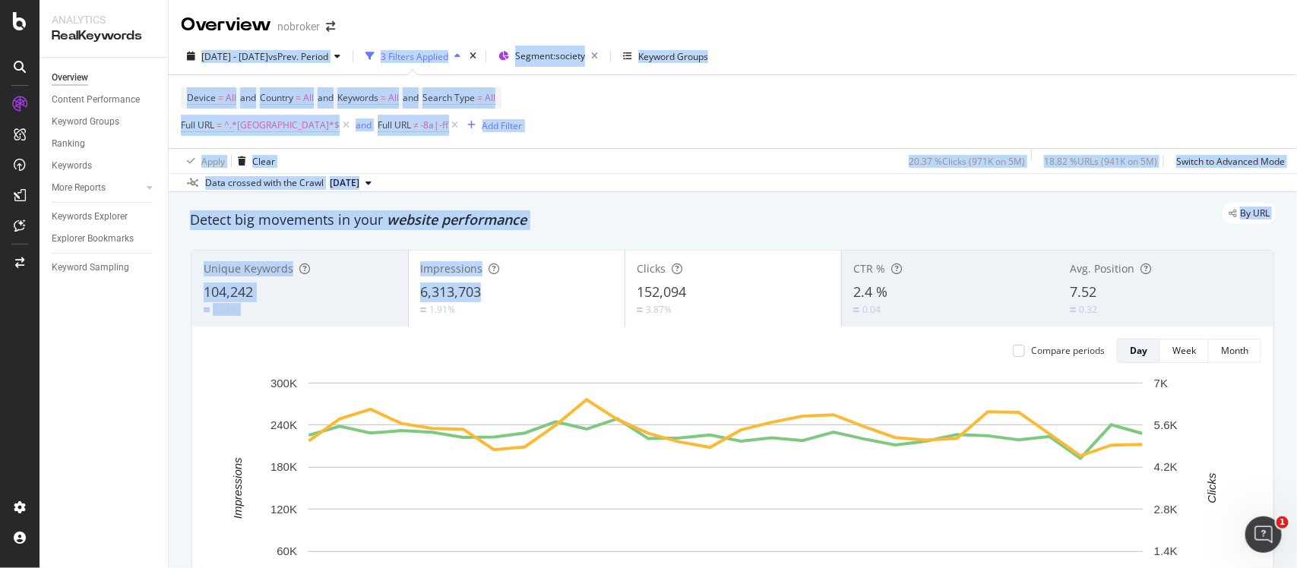
drag, startPoint x: 514, startPoint y: 280, endPoint x: 393, endPoint y: -112, distance: 409.5
click at [393, 0] on html "Analytics RealKeywords Overview Content Performance Keyword Groups Ranking Keyw…" at bounding box center [648, 284] width 1297 height 568
drag, startPoint x: 730, startPoint y: 286, endPoint x: 403, endPoint y: -115, distance: 518.4
click at [403, 0] on html "Analytics RealKeywords Overview Content Performance Keyword Groups Ranking Keyw…" at bounding box center [648, 284] width 1297 height 568
click at [526, 301] on div "6,313,703" at bounding box center [516, 293] width 193 height 20
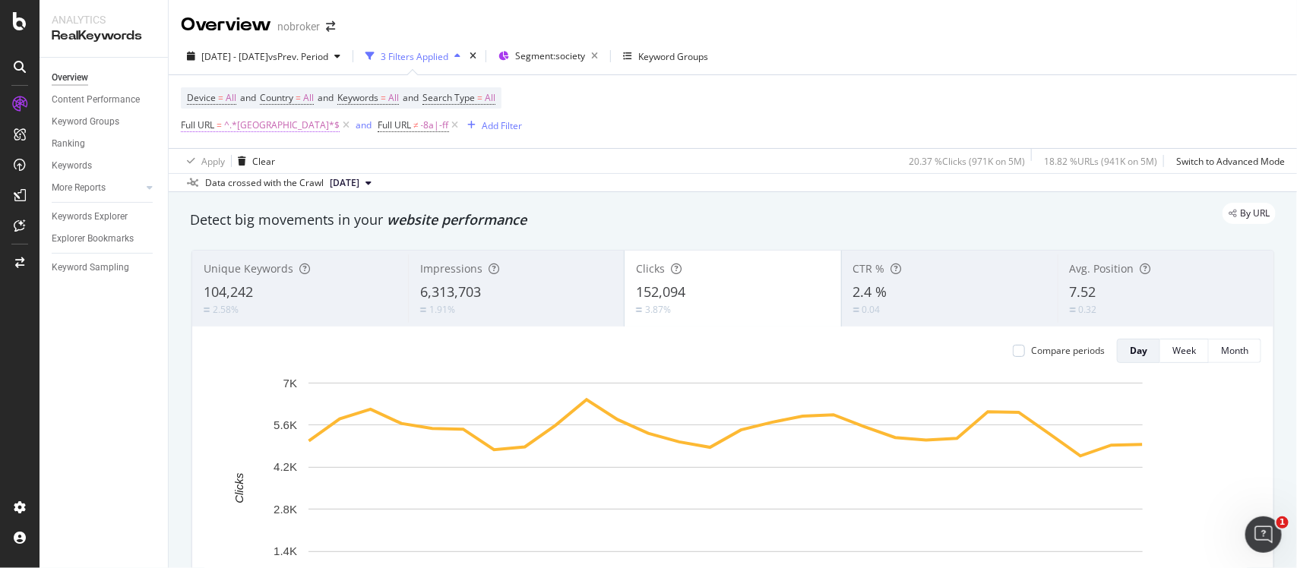
click at [242, 131] on span "^.*[GEOGRAPHIC_DATA]*$" at bounding box center [281, 125] width 115 height 21
click at [286, 195] on input "[GEOGRAPHIC_DATA]" at bounding box center [266, 188] width 144 height 24
paste input "[GEOGRAPHIC_DATA]"
click at [203, 192] on input "[GEOGRAPHIC_DATA]" at bounding box center [266, 188] width 144 height 24
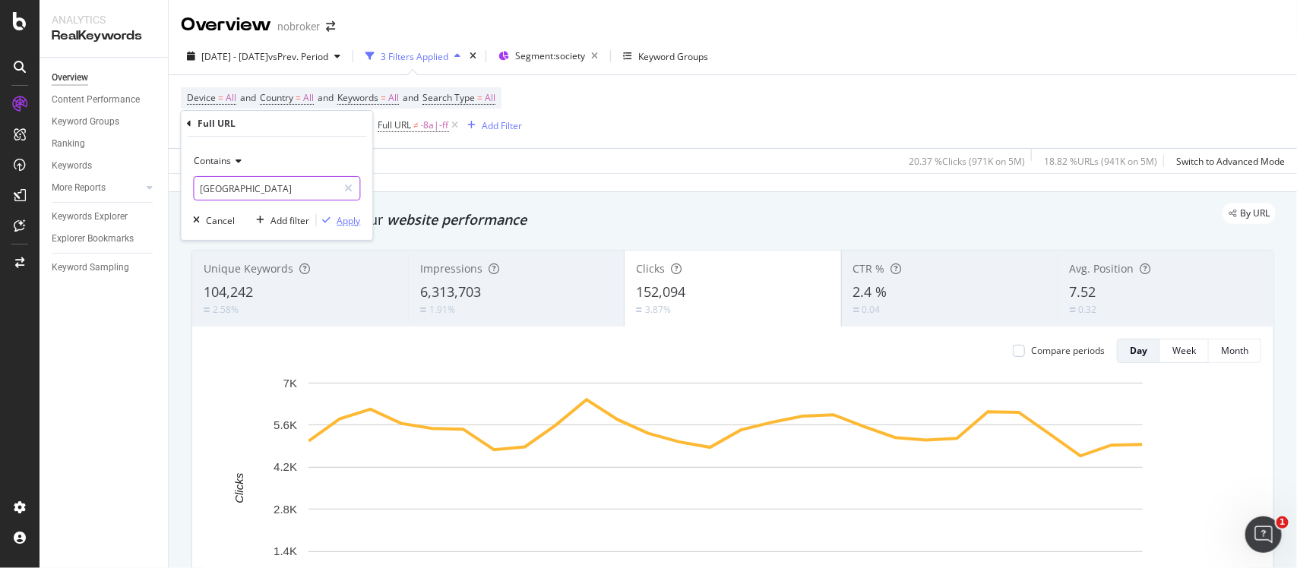
type input "[GEOGRAPHIC_DATA]"
click at [343, 215] on div "Apply" at bounding box center [349, 220] width 24 height 13
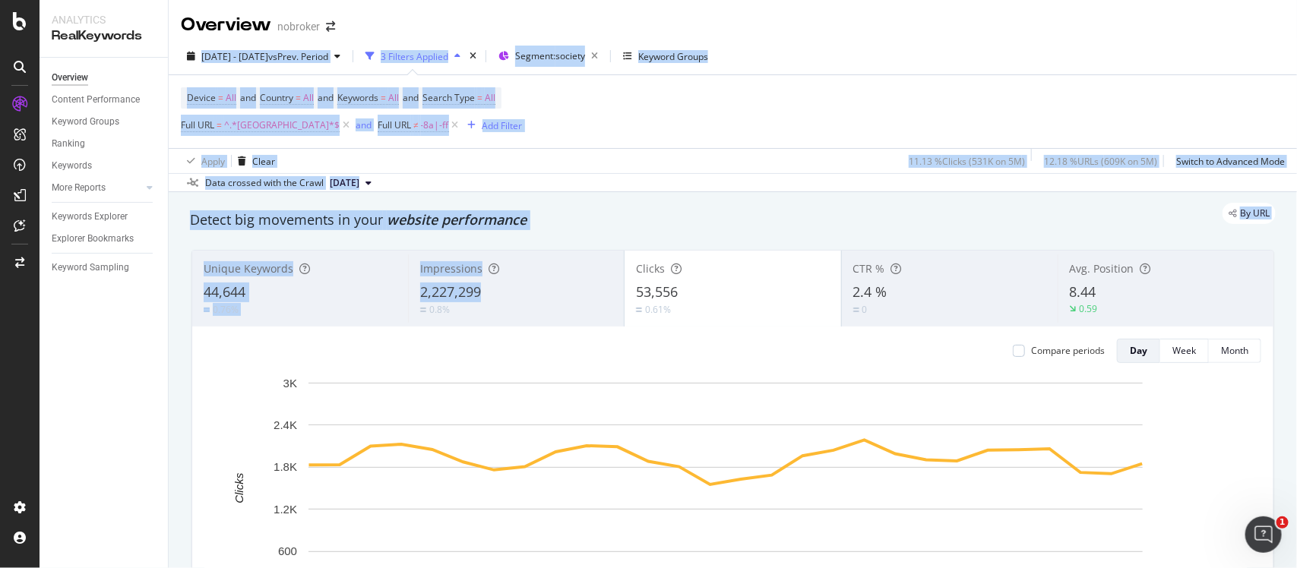
drag, startPoint x: 485, startPoint y: 281, endPoint x: 406, endPoint y: -115, distance: 404.2
click at [406, 0] on html "Analytics RealKeywords Overview Content Performance Keyword Groups Ranking Keyw…" at bounding box center [648, 284] width 1297 height 568
drag, startPoint x: 688, startPoint y: 285, endPoint x: 413, endPoint y: -115, distance: 485.7
click at [413, 0] on html "Analytics RealKeywords Overview Content Performance Keyword Groups Ranking Keyw…" at bounding box center [648, 284] width 1297 height 568
click at [247, 129] on span "^.*[GEOGRAPHIC_DATA]*$" at bounding box center [281, 125] width 115 height 21
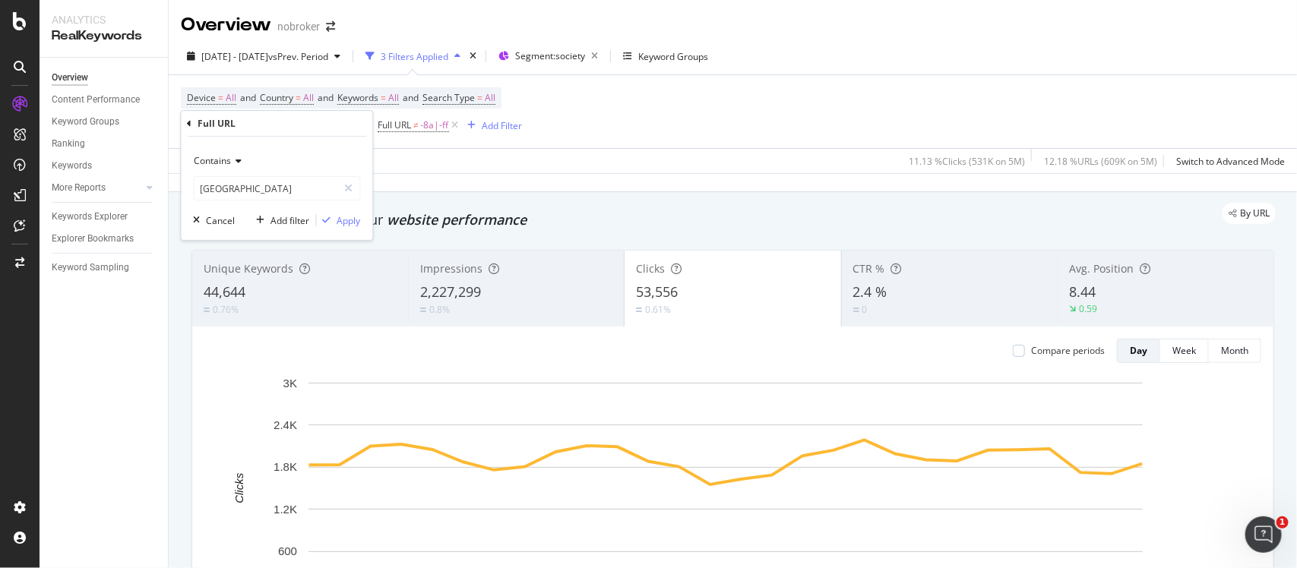
click at [257, 175] on div "Contains [GEOGRAPHIC_DATA]" at bounding box center [277, 175] width 167 height 52
click at [264, 194] on input "[GEOGRAPHIC_DATA]" at bounding box center [266, 188] width 144 height 24
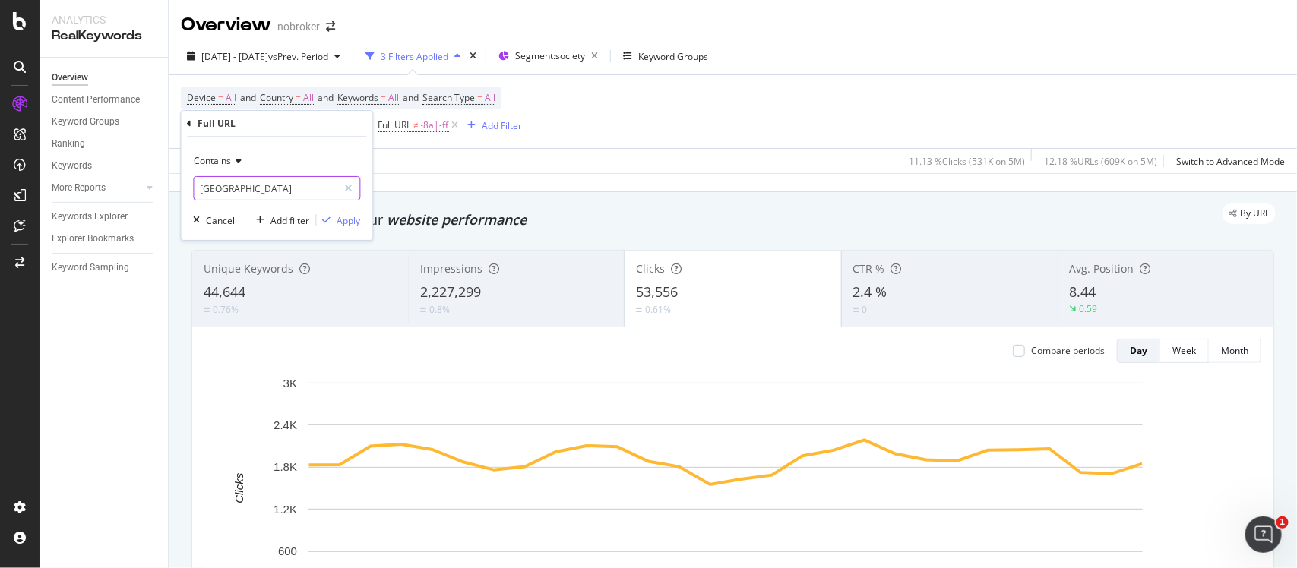
click at [264, 194] on input "[GEOGRAPHIC_DATA]" at bounding box center [266, 188] width 144 height 24
paste input "Pune"
click at [204, 191] on input "Pune" at bounding box center [266, 188] width 144 height 24
type input "[GEOGRAPHIC_DATA]"
click at [340, 213] on button "Apply" at bounding box center [339, 220] width 44 height 15
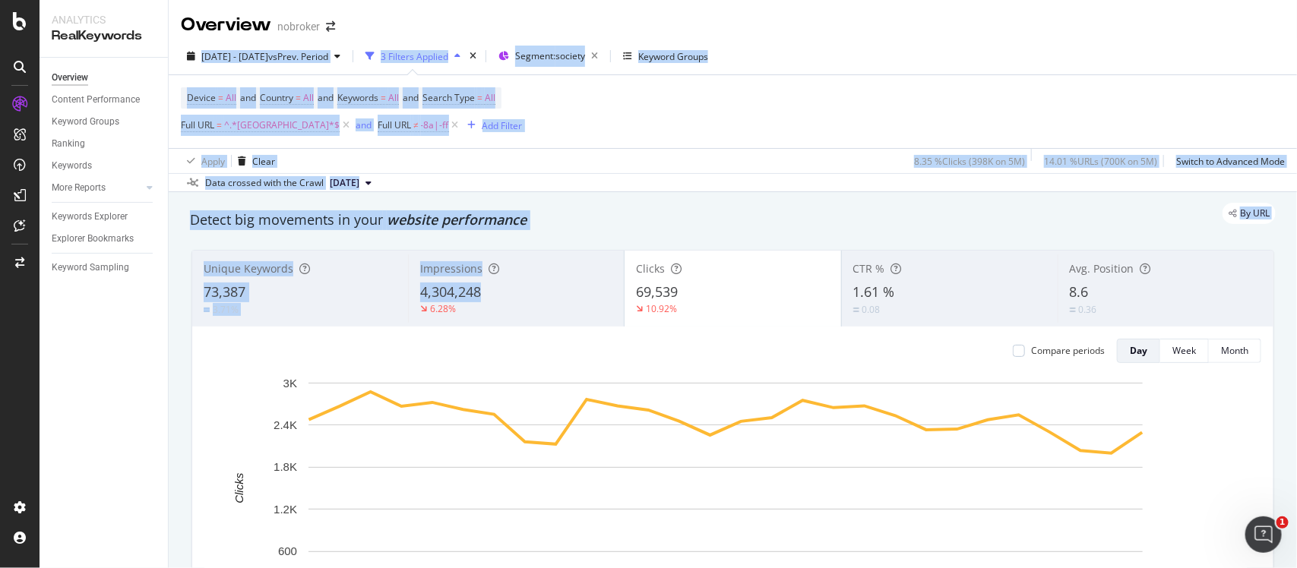
drag, startPoint x: 503, startPoint y: 282, endPoint x: 413, endPoint y: -115, distance: 407.5
click at [413, 0] on html "Analytics RealKeywords Overview Content Performance Keyword Groups Ranking Keyw…" at bounding box center [648, 284] width 1297 height 568
drag, startPoint x: 693, startPoint y: 292, endPoint x: 397, endPoint y: -115, distance: 504.2
click at [397, 0] on html "Analytics RealKeywords Overview Content Performance Keyword Groups Ranking Keyw…" at bounding box center [648, 284] width 1297 height 568
click at [245, 122] on span "^.*[GEOGRAPHIC_DATA]*$" at bounding box center [281, 125] width 115 height 21
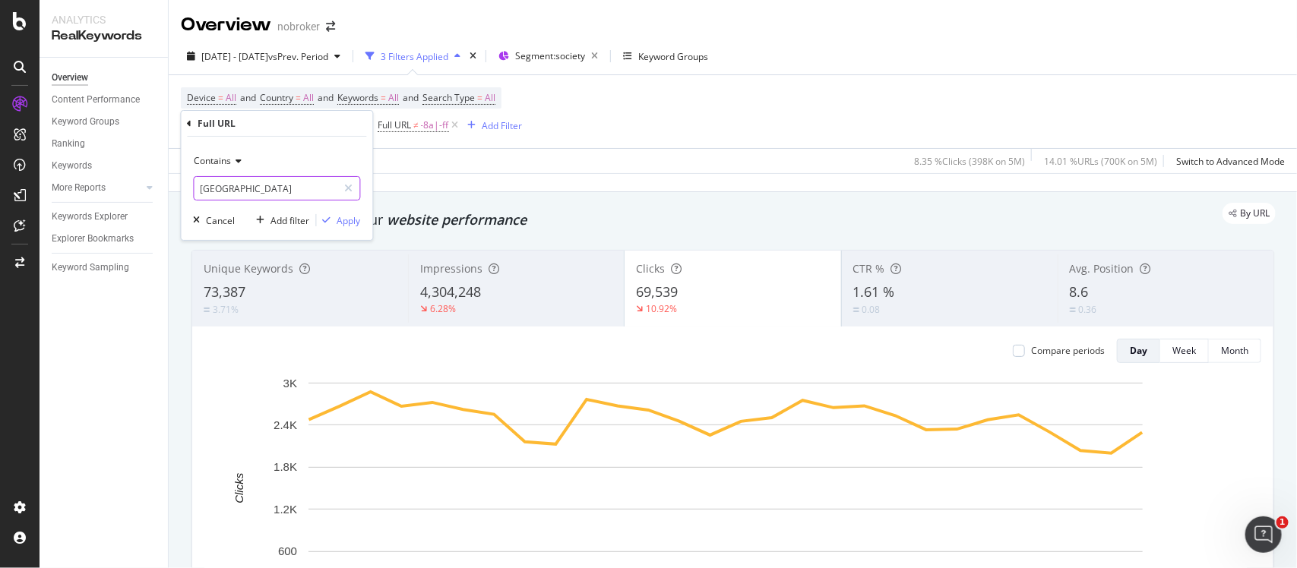
click at [256, 190] on input "[GEOGRAPHIC_DATA]" at bounding box center [266, 188] width 144 height 24
paste input "[GEOGRAPHIC_DATA]"
click at [207, 194] on input "[GEOGRAPHIC_DATA]" at bounding box center [266, 188] width 144 height 24
type input "[GEOGRAPHIC_DATA]"
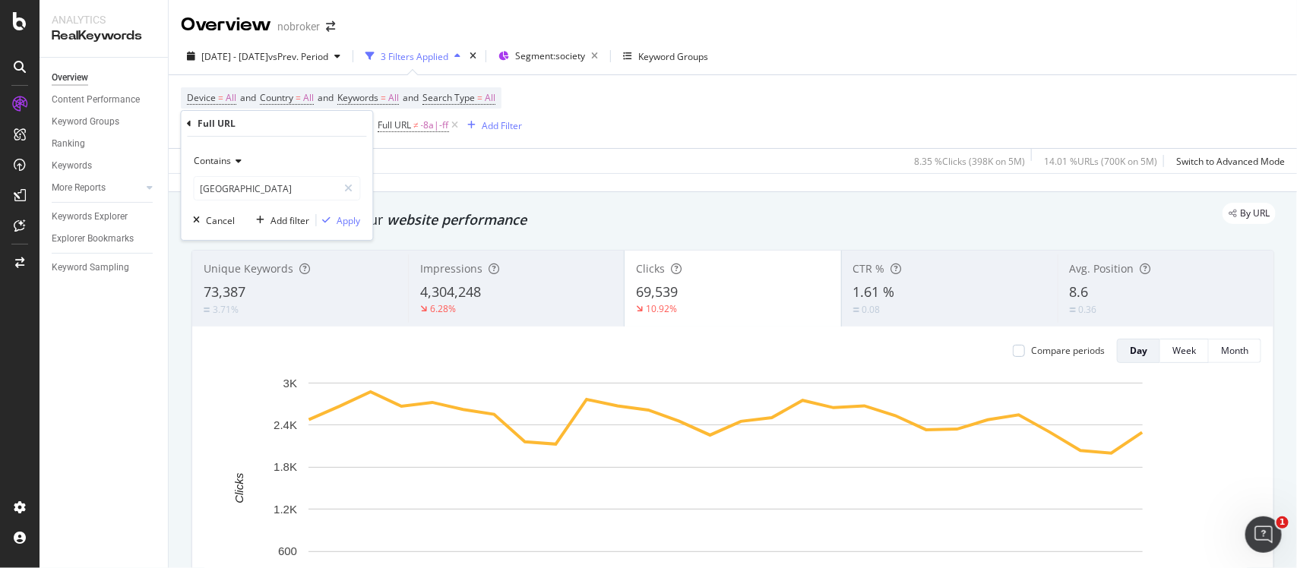
click at [343, 229] on div "Contains hyderabad Cancel Add filter Apply" at bounding box center [277, 188] width 191 height 103
click at [343, 226] on div "Apply" at bounding box center [349, 220] width 24 height 13
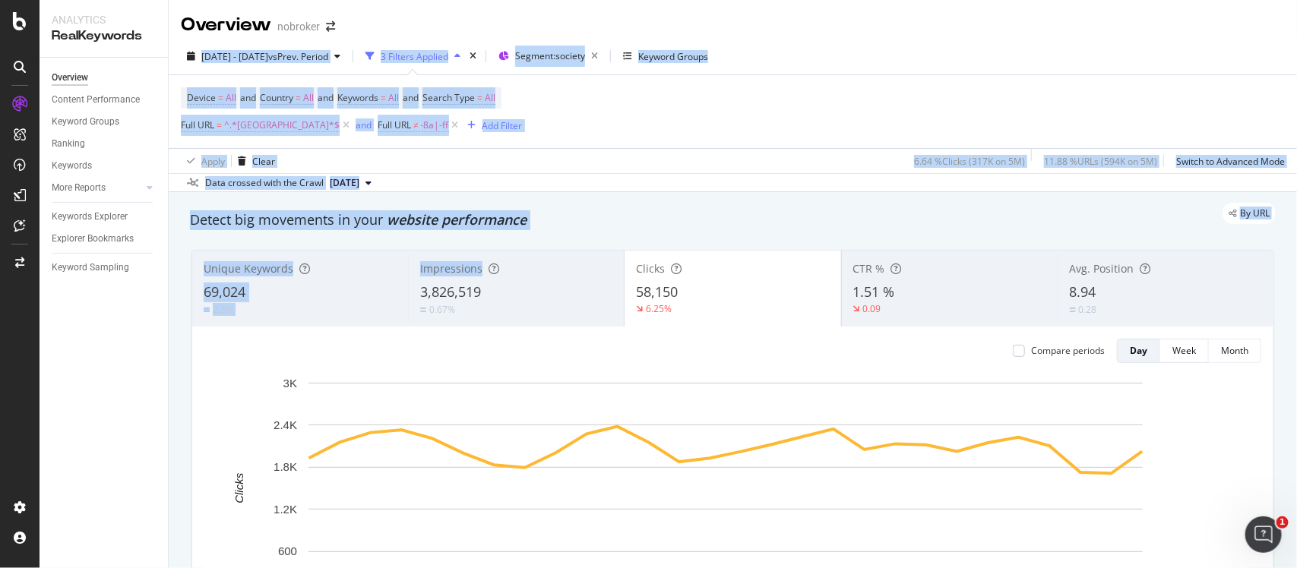
drag, startPoint x: 500, startPoint y: 277, endPoint x: 511, endPoint y: -115, distance: 392.9
click at [511, 0] on html "Analytics RealKeywords Overview Content Performance Keyword Groups Ranking Keyw…" at bounding box center [648, 284] width 1297 height 568
drag, startPoint x: 688, startPoint y: 273, endPoint x: 419, endPoint y: -115, distance: 472.4
click at [419, 0] on html "Analytics RealKeywords Overview Content Performance Keyword Groups Ranking Keyw…" at bounding box center [648, 284] width 1297 height 568
click at [247, 126] on span "^.*[GEOGRAPHIC_DATA]*$" at bounding box center [281, 125] width 115 height 21
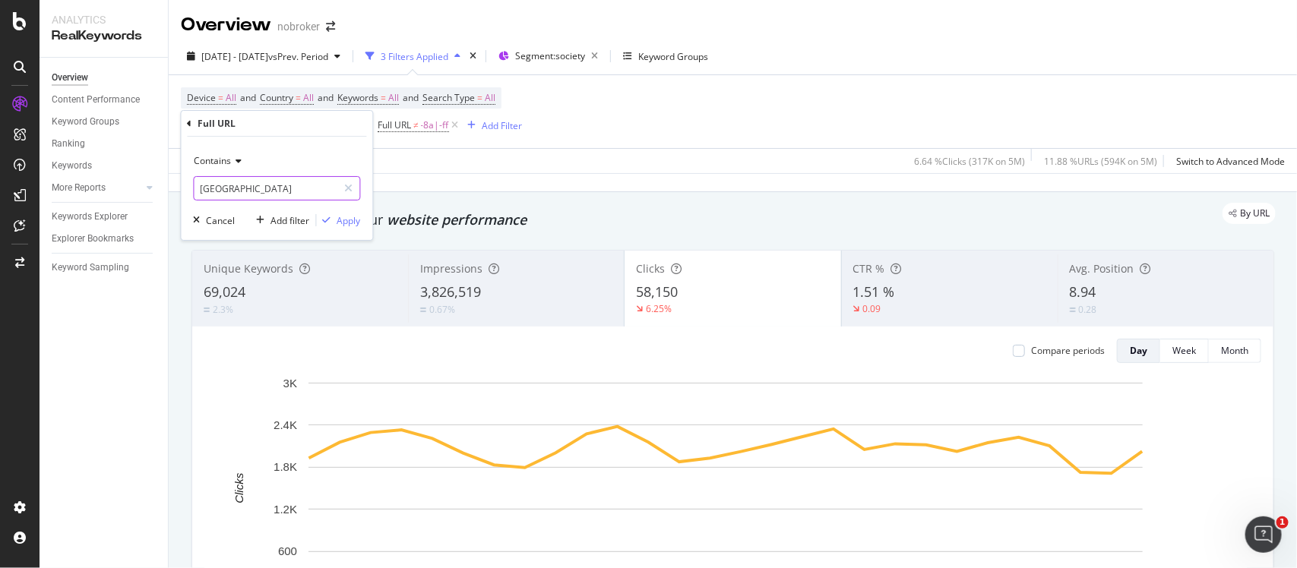
click at [253, 195] on input "[GEOGRAPHIC_DATA]" at bounding box center [266, 188] width 144 height 24
paste input "[GEOGRAPHIC_DATA]"
click at [207, 190] on input "[GEOGRAPHIC_DATA]" at bounding box center [266, 188] width 144 height 24
type input "[GEOGRAPHIC_DATA]"
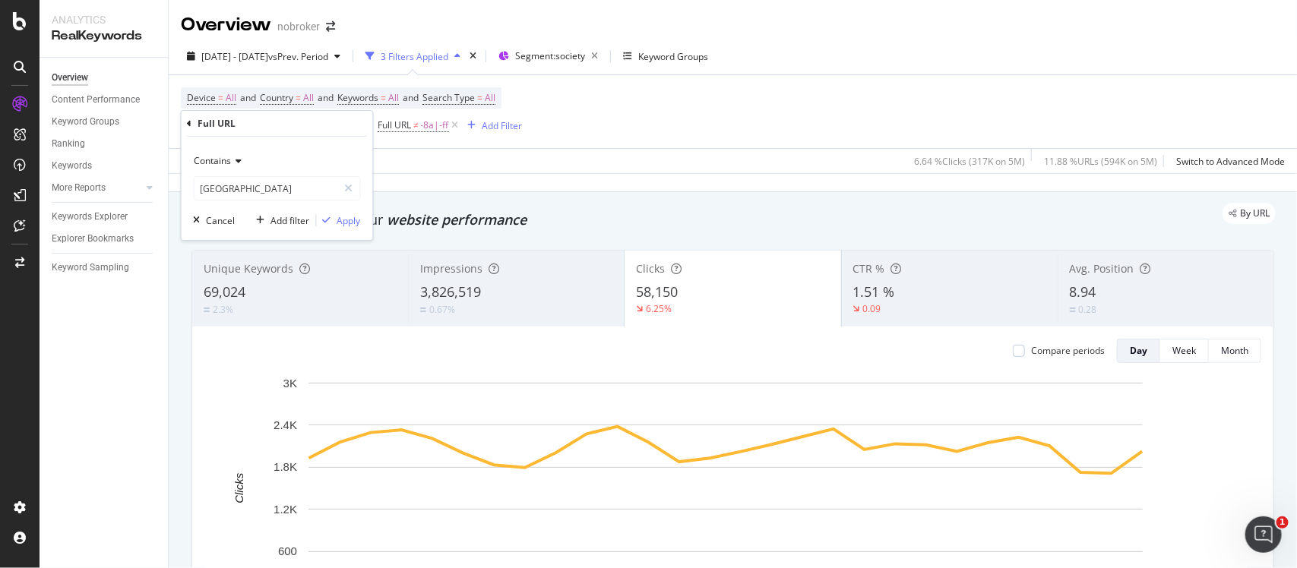
click at [346, 230] on div "Contains mumbai Cancel Add filter Apply" at bounding box center [277, 188] width 191 height 103
click at [352, 221] on div "Apply" at bounding box center [349, 220] width 24 height 13
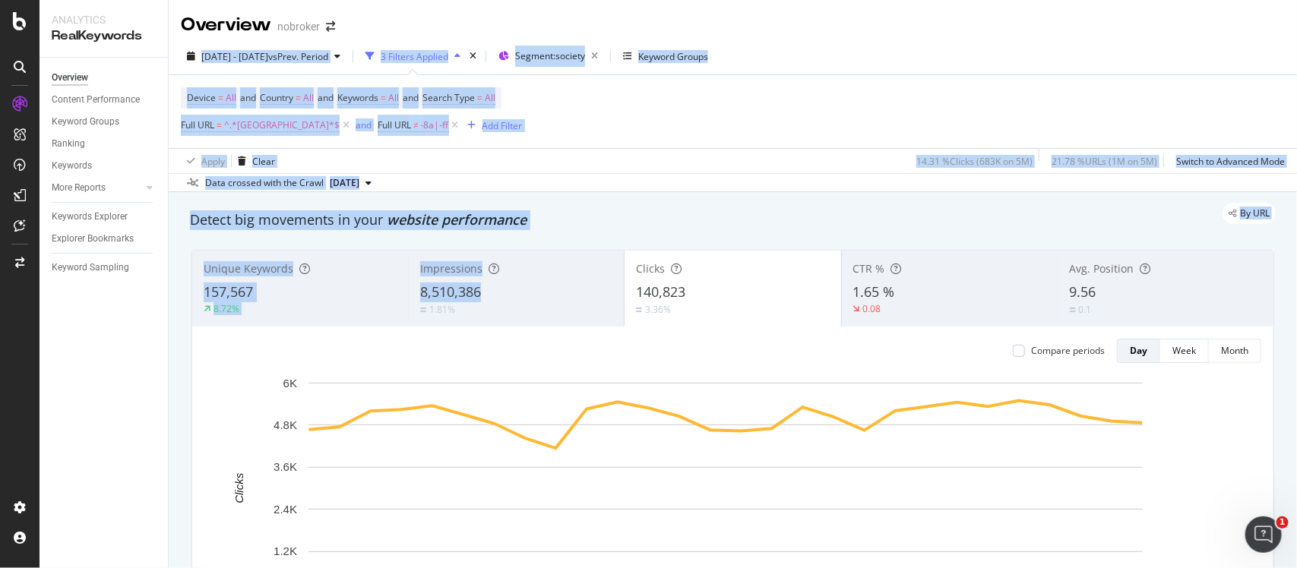
drag, startPoint x: 500, startPoint y: 285, endPoint x: 400, endPoint y: -115, distance: 412.7
click at [400, 0] on html "Analytics RealKeywords Overview Content Performance Keyword Groups Ranking Keyw…" at bounding box center [648, 284] width 1297 height 568
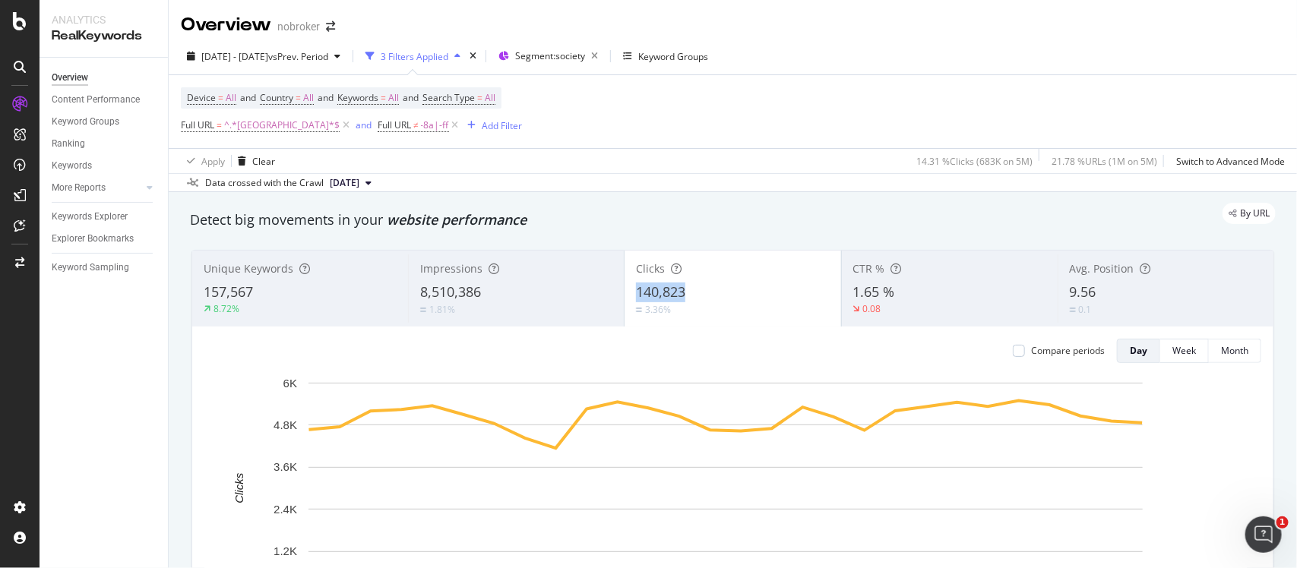
drag, startPoint x: 707, startPoint y: 277, endPoint x: 711, endPoint y: 294, distance: 17.3
click at [711, 294] on div "Clicks 140,823 3.36%" at bounding box center [732, 288] width 216 height 68
click at [789, 213] on div "By URL" at bounding box center [725, 213] width 1101 height 21
